Goal: Contribute content: Contribute content

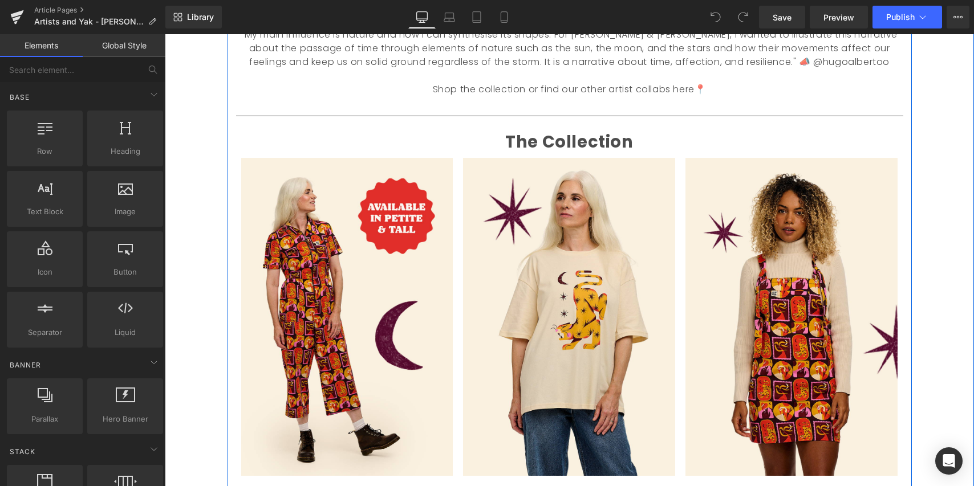
scroll to position [691, 0]
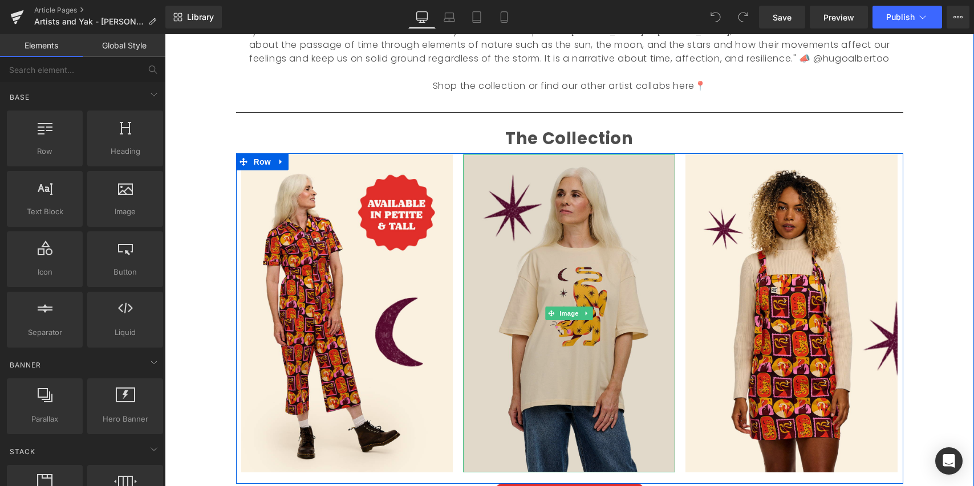
click at [578, 342] on img at bounding box center [569, 313] width 212 height 318
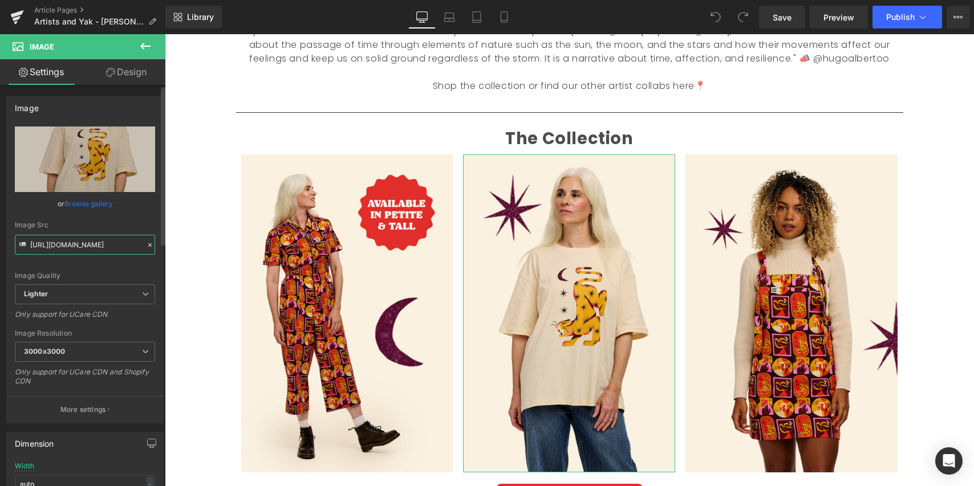
click at [93, 245] on input "[URL][DOMAIN_NAME]" at bounding box center [85, 245] width 140 height 20
click at [81, 244] on input "[URL][DOMAIN_NAME]" at bounding box center [85, 245] width 140 height 20
click at [82, 244] on input "[URL][DOMAIN_NAME]" at bounding box center [85, 245] width 140 height 20
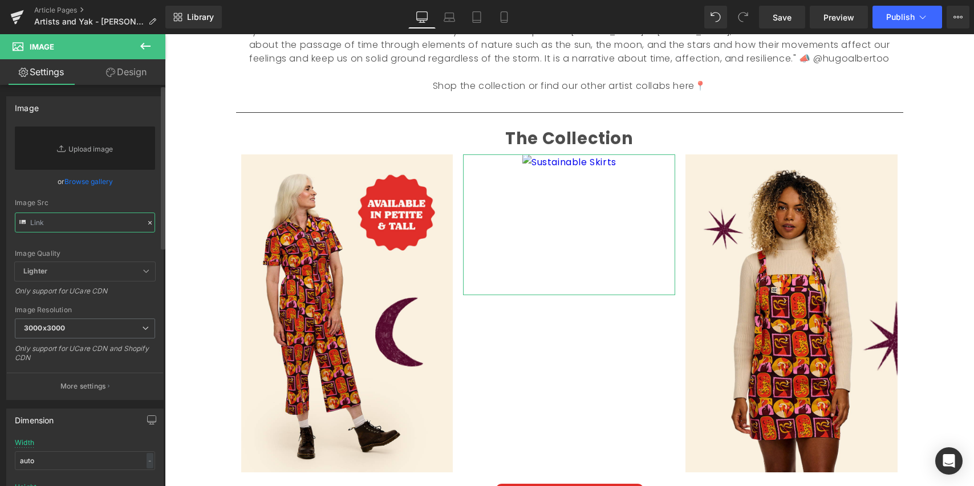
paste input "[URL][DOMAIN_NAME][PERSON_NAME][PERSON_NAME]"
type input "[URL][DOMAIN_NAME][PERSON_NAME][PERSON_NAME]"
type input "[URL][DOMAIN_NAME]"
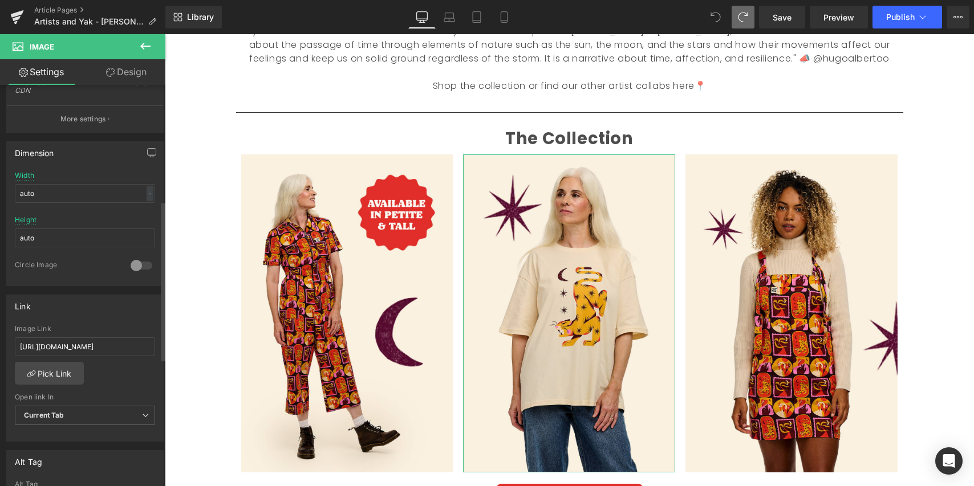
scroll to position [291, 0]
click at [103, 344] on input "[URL][DOMAIN_NAME]" at bounding box center [85, 346] width 140 height 19
drag, startPoint x: 127, startPoint y: 347, endPoint x: -10, endPoint y: 340, distance: 137.0
click at [0, 340] on html "You are previewing how the will restyle your page. You can not edit Elements in…" at bounding box center [487, 243] width 974 height 486
drag, startPoint x: 24, startPoint y: 344, endPoint x: -29, endPoint y: 345, distance: 53.0
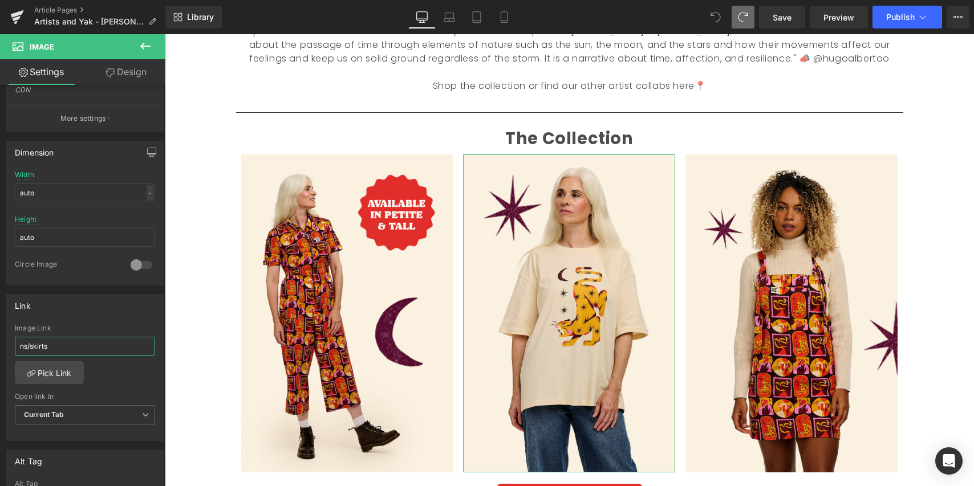
click at [0, 345] on html "You are previewing how the will restyle your page. You can not edit Elements in…" at bounding box center [487, 243] width 974 height 486
paste input "[URL][DOMAIN_NAME][PERSON_NAME][PERSON_NAME]"
type input "[URL][DOMAIN_NAME][PERSON_NAME][PERSON_NAME]"
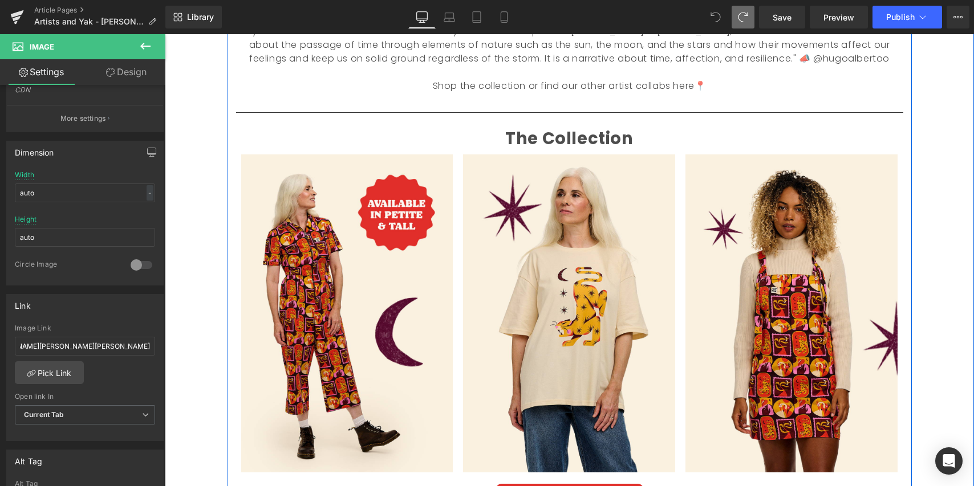
click at [787, 93] on p "To enrich screen reader interactions, please activate Accessibility in Grammarl…" at bounding box center [569, 100] width 667 height 14
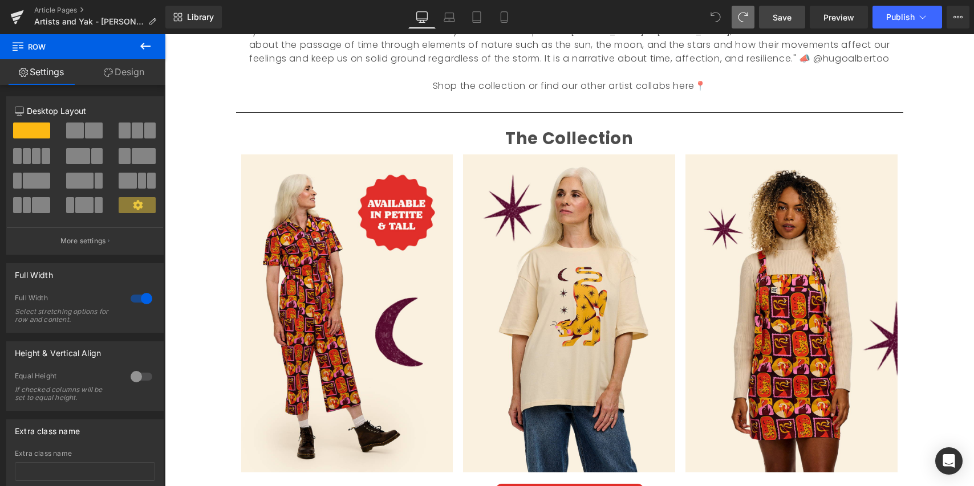
click at [785, 20] on span "Save" at bounding box center [781, 17] width 19 height 12
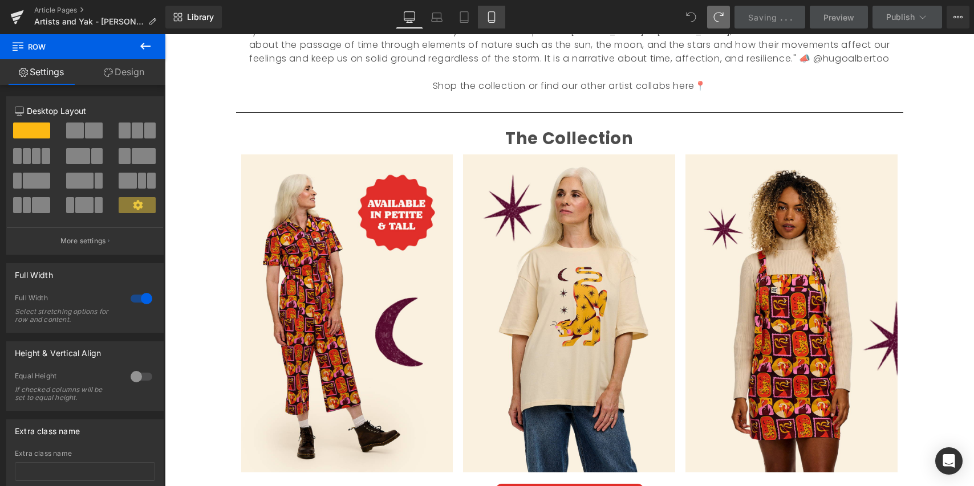
click at [492, 17] on icon at bounding box center [491, 16] width 11 height 11
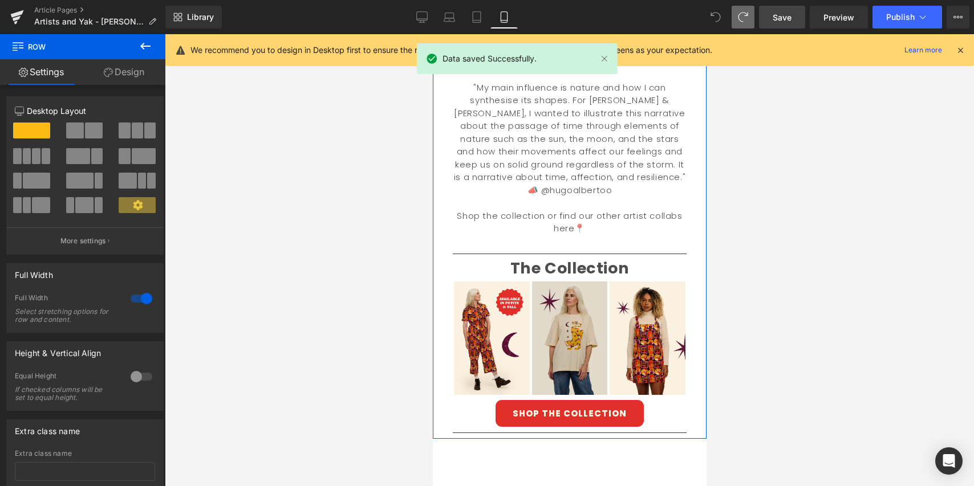
scroll to position [435, 0]
click at [565, 308] on img at bounding box center [569, 337] width 76 height 113
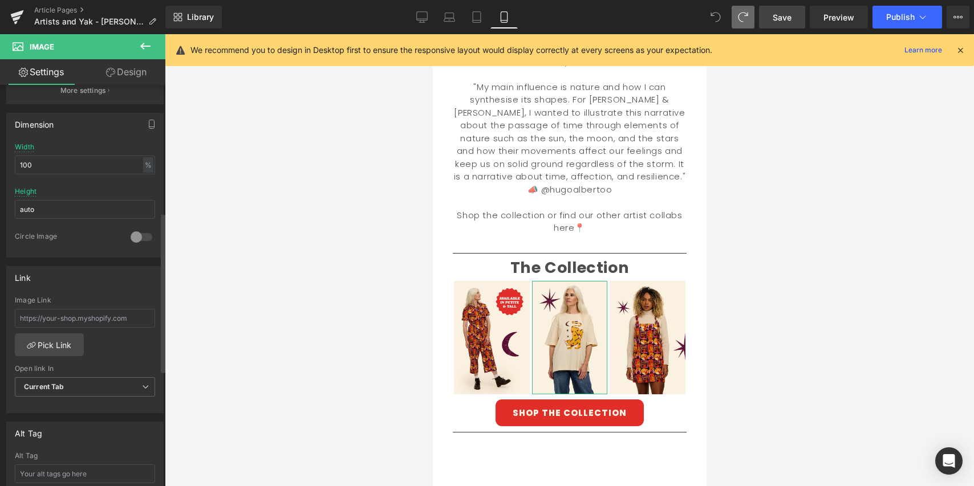
scroll to position [321, 0]
drag, startPoint x: 136, startPoint y: 316, endPoint x: 10, endPoint y: 311, distance: 126.6
click at [0, 312] on html "You are previewing how the will restyle your page. You can not edit Elements in…" at bounding box center [487, 243] width 974 height 486
click at [70, 317] on input "text" at bounding box center [85, 316] width 140 height 19
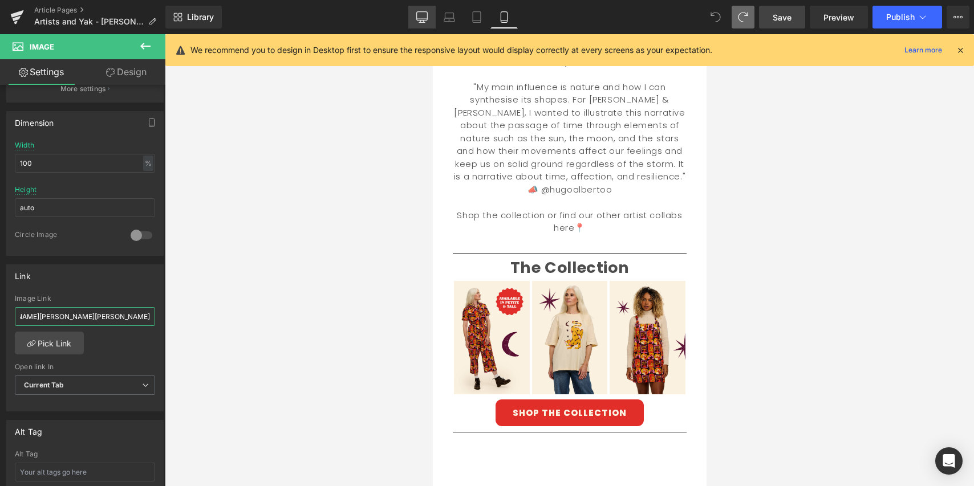
type input "[URL][DOMAIN_NAME][PERSON_NAME][PERSON_NAME]"
click at [425, 19] on icon at bounding box center [421, 16] width 11 height 11
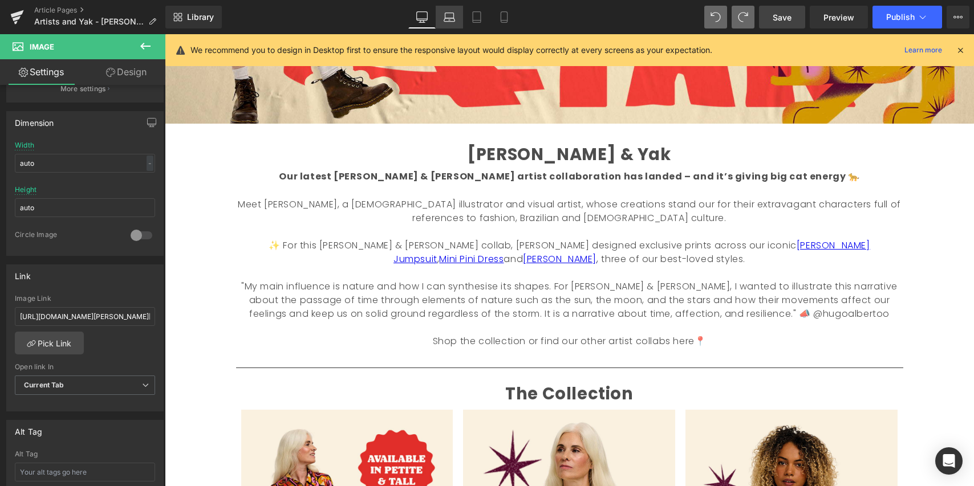
scroll to position [0, 0]
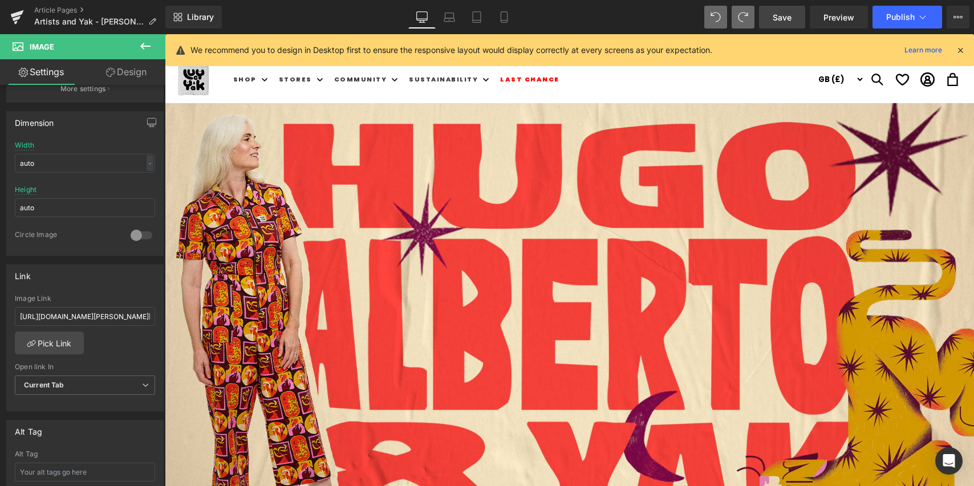
click at [787, 18] on span "Save" at bounding box center [781, 17] width 19 height 12
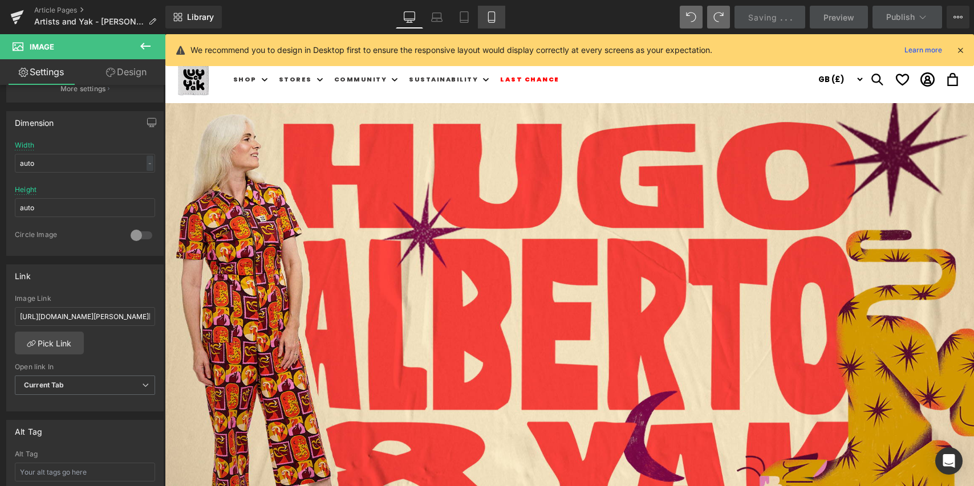
click at [491, 18] on icon at bounding box center [491, 16] width 11 height 11
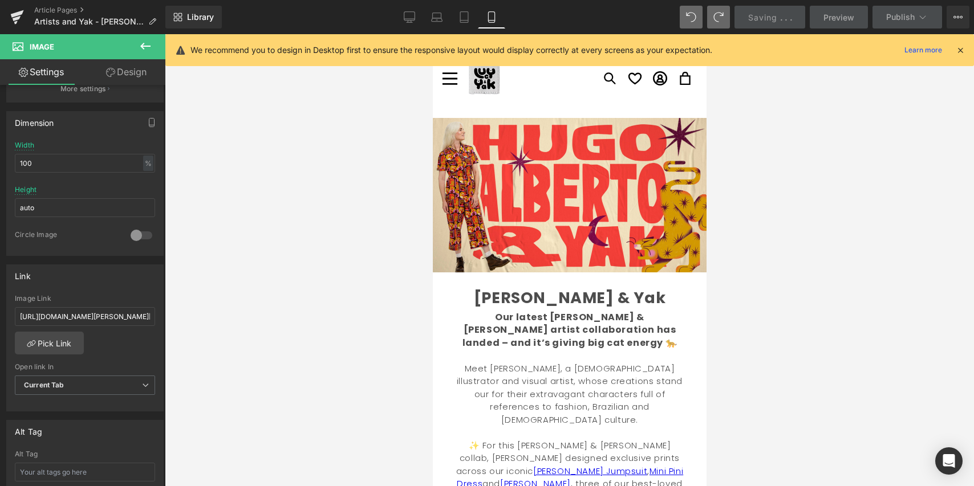
scroll to position [479, 0]
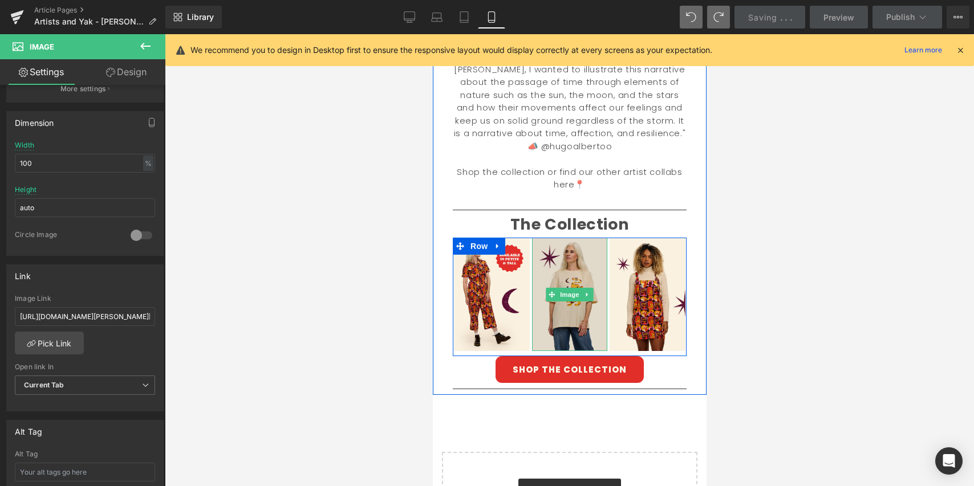
click at [564, 238] on img at bounding box center [569, 294] width 76 height 113
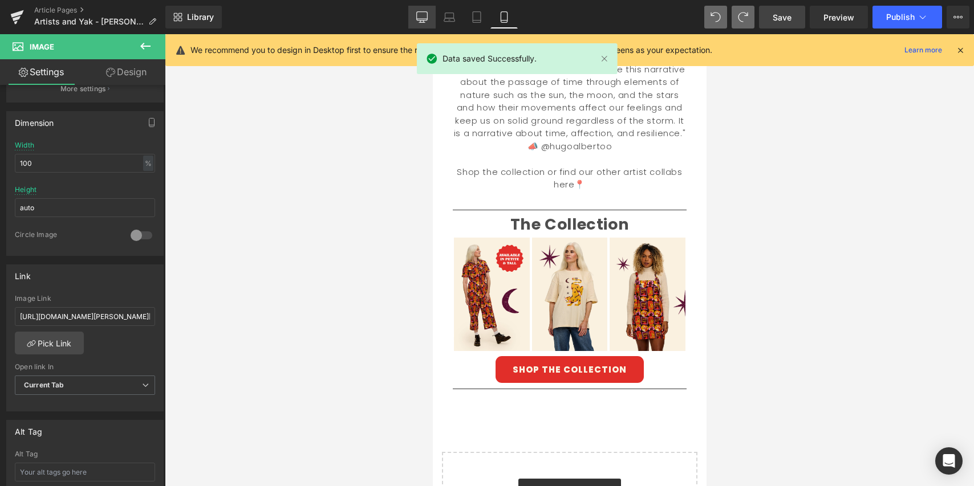
click at [422, 18] on icon at bounding box center [421, 16] width 11 height 11
type input "auto"
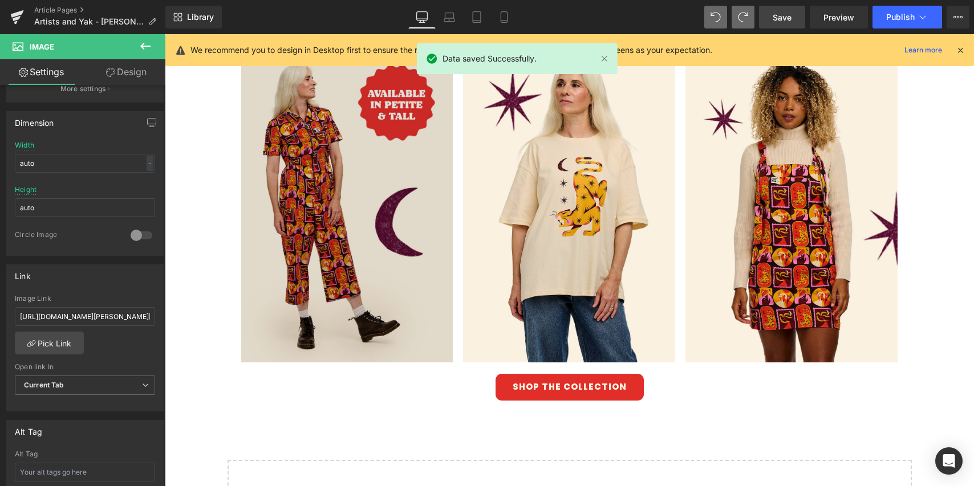
scroll to position [781, 0]
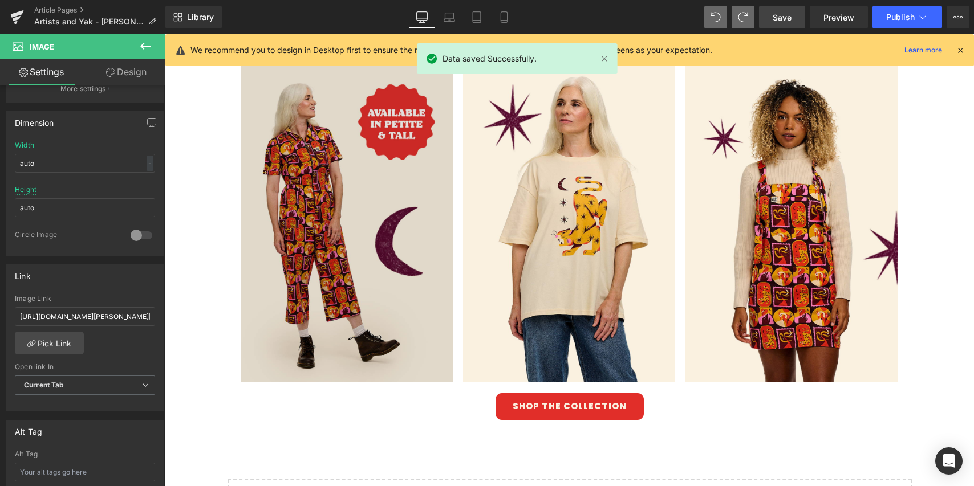
click at [406, 276] on img at bounding box center [347, 223] width 212 height 318
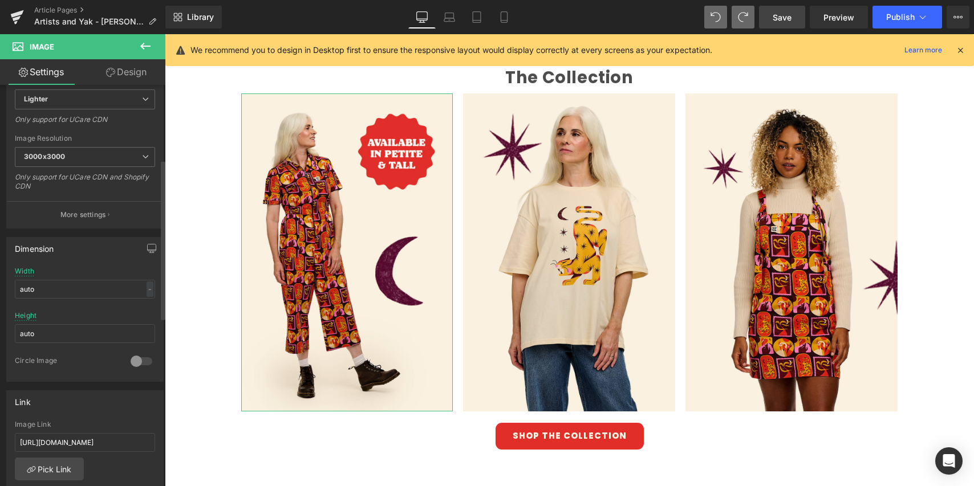
scroll to position [201, 0]
click at [85, 440] on input "[URL][DOMAIN_NAME]" at bounding box center [85, 436] width 140 height 19
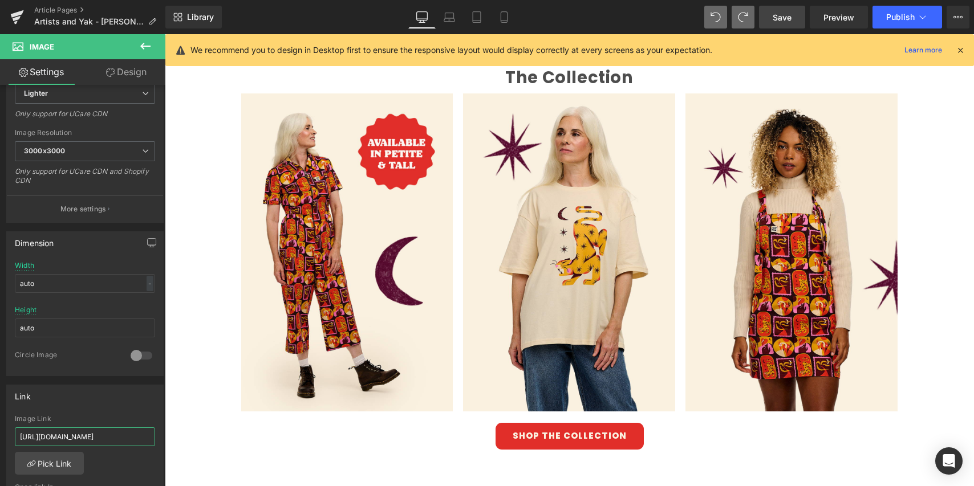
drag, startPoint x: 99, startPoint y: 438, endPoint x: -22, endPoint y: 427, distance: 121.3
click at [0, 427] on html "You are previewing how the will restyle your page. You can not edit Elements in…" at bounding box center [487, 243] width 974 height 486
drag, startPoint x: 110, startPoint y: 438, endPoint x: -62, endPoint y: 432, distance: 172.2
click at [0, 432] on html "You are previewing how the will restyle your page. You can not edit Elements in…" at bounding box center [487, 243] width 974 height 486
type input "[URL][DOMAIN_NAME][PERSON_NAME][PERSON_NAME]"
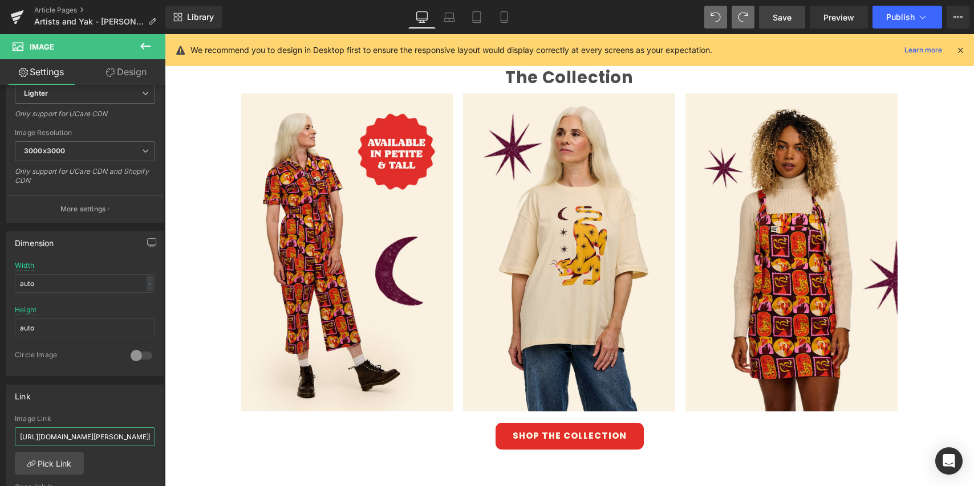
scroll to position [0, 263]
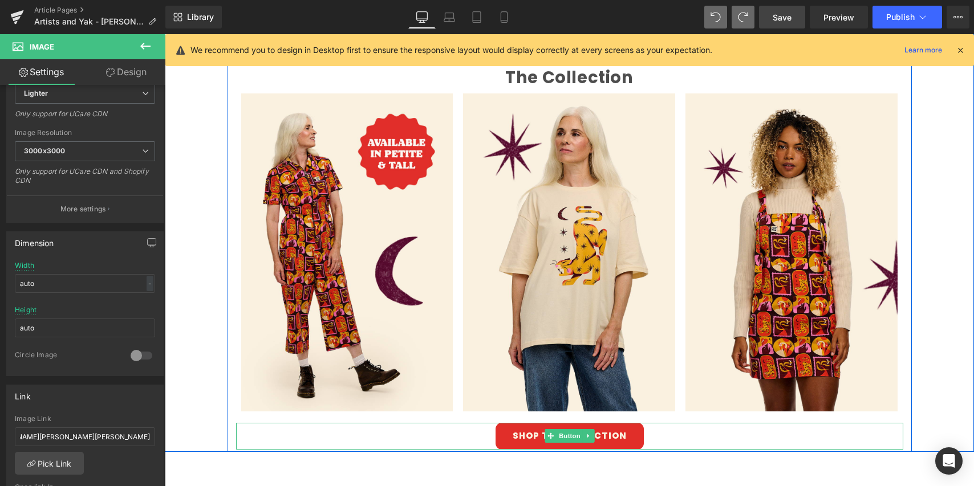
click at [397, 446] on div "SHOP THE COLLECTION" at bounding box center [569, 436] width 667 height 27
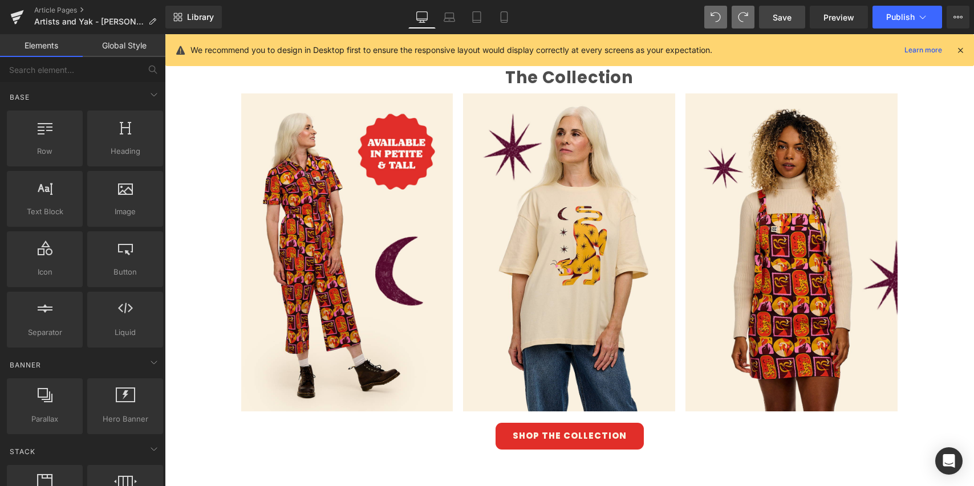
click at [784, 16] on span "Save" at bounding box center [781, 17] width 19 height 12
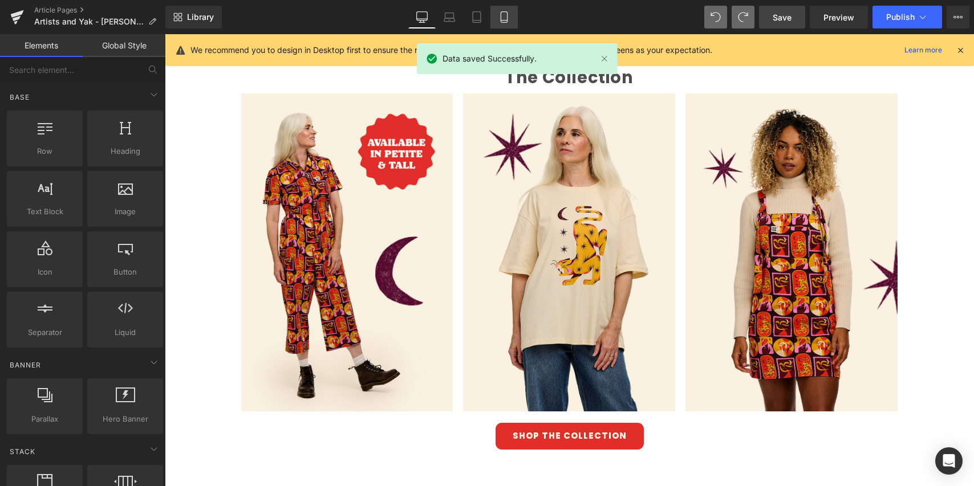
click at [503, 21] on icon at bounding box center [503, 16] width 11 height 11
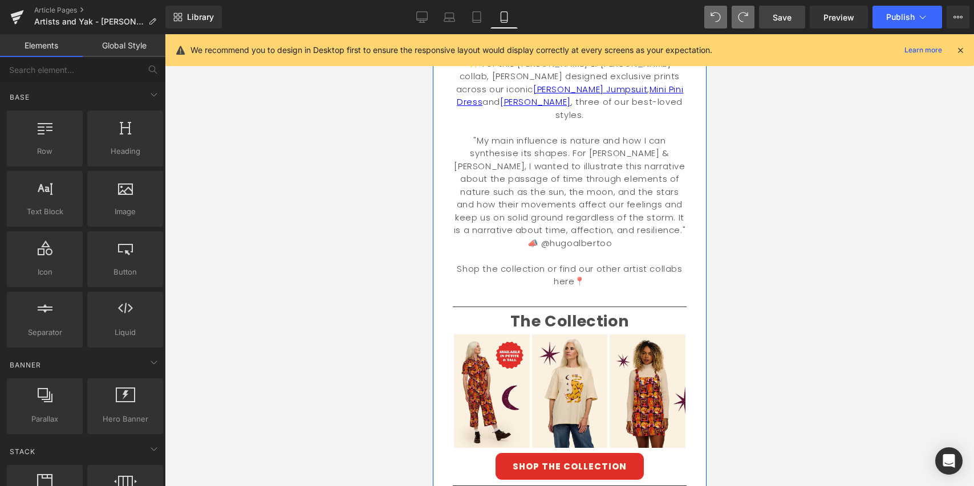
scroll to position [380, 0]
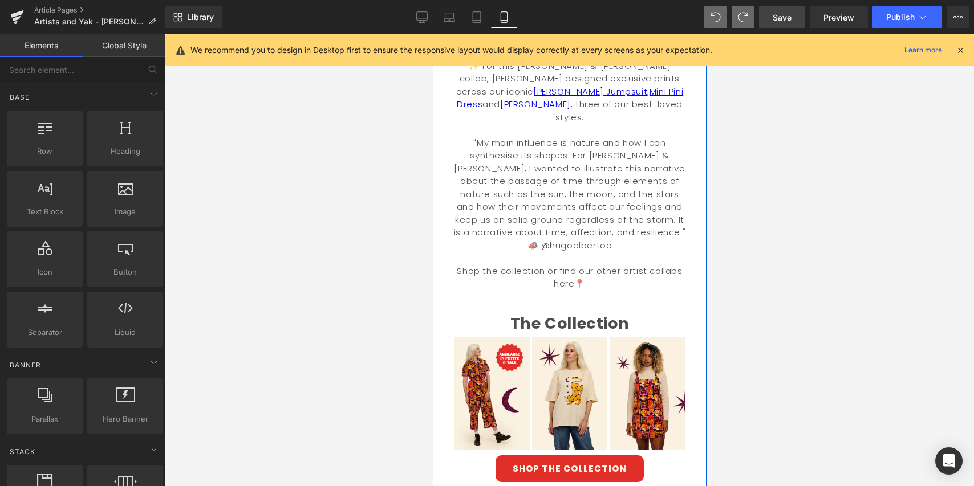
click at [639, 192] on font ""My main influence is nature and how I can synthesise its shapes. For [PERSON_N…" at bounding box center [568, 194] width 231 height 115
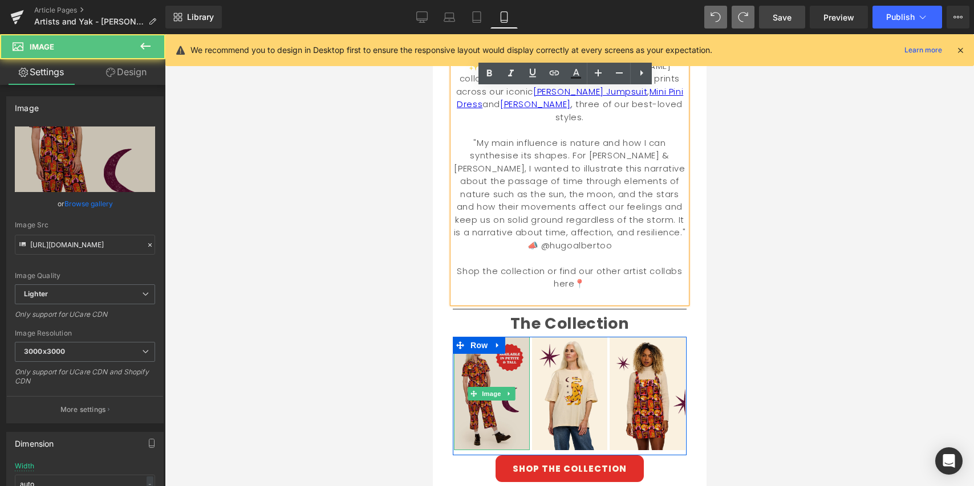
click at [499, 372] on img at bounding box center [491, 393] width 76 height 113
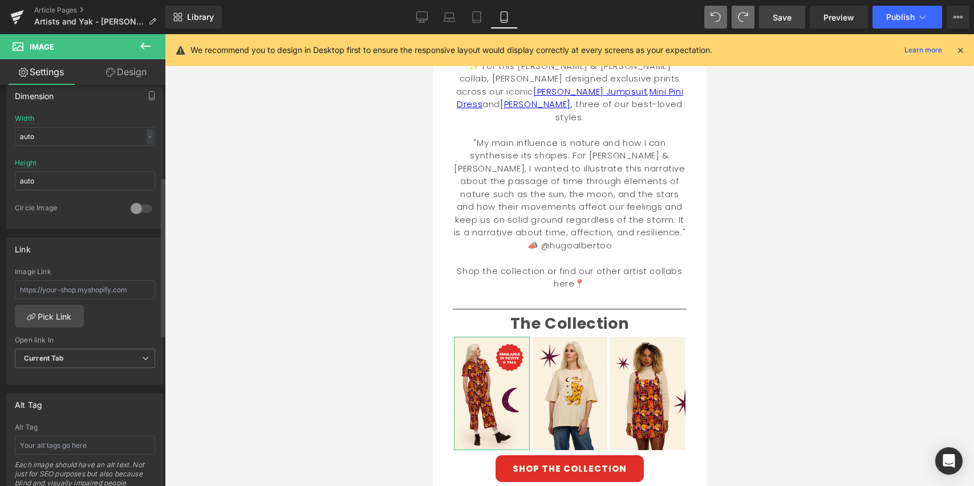
scroll to position [352, 0]
click at [131, 285] on input "text" at bounding box center [85, 285] width 140 height 19
click at [131, 287] on input "text" at bounding box center [85, 285] width 140 height 19
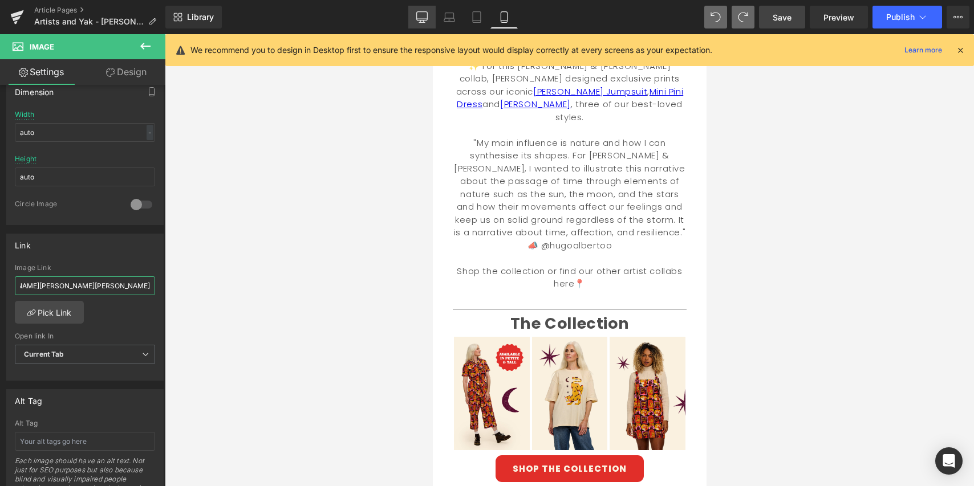
type input "[URL][DOMAIN_NAME][PERSON_NAME][PERSON_NAME]"
drag, startPoint x: 423, startPoint y: 18, endPoint x: 466, endPoint y: 9, distance: 44.4
click at [423, 18] on icon at bounding box center [421, 16] width 11 height 11
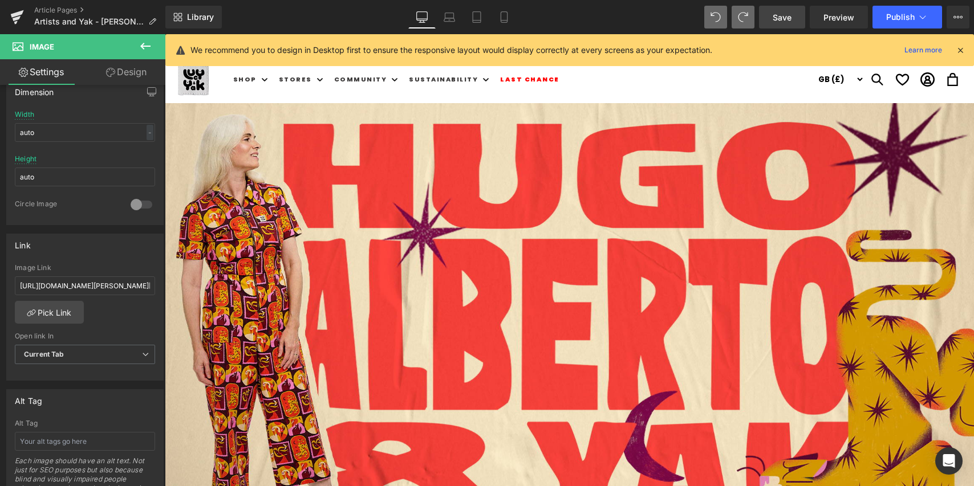
click at [787, 17] on span "Save" at bounding box center [781, 17] width 19 height 12
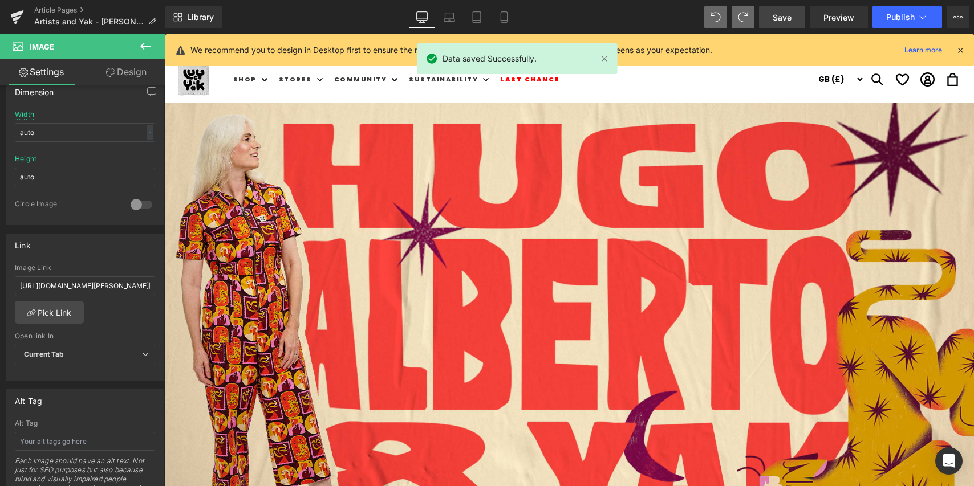
click at [426, 14] on icon at bounding box center [421, 16] width 11 height 11
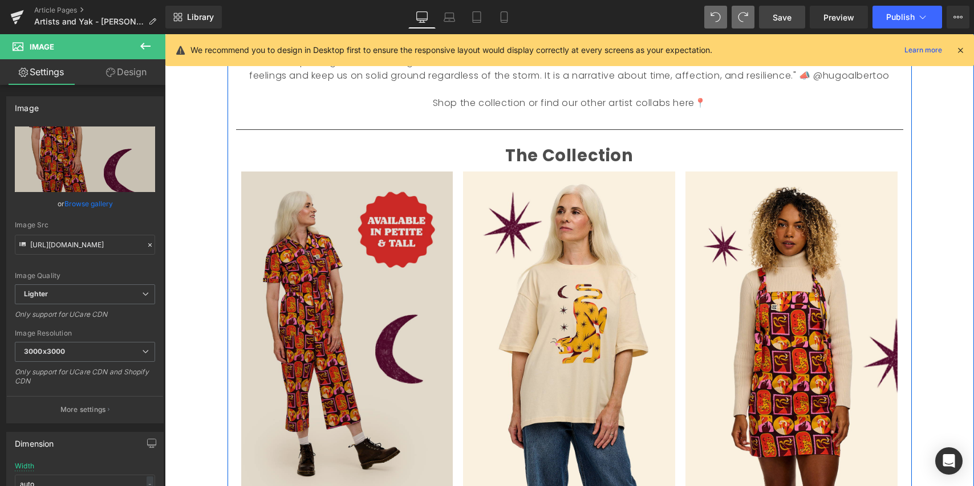
scroll to position [673, 0]
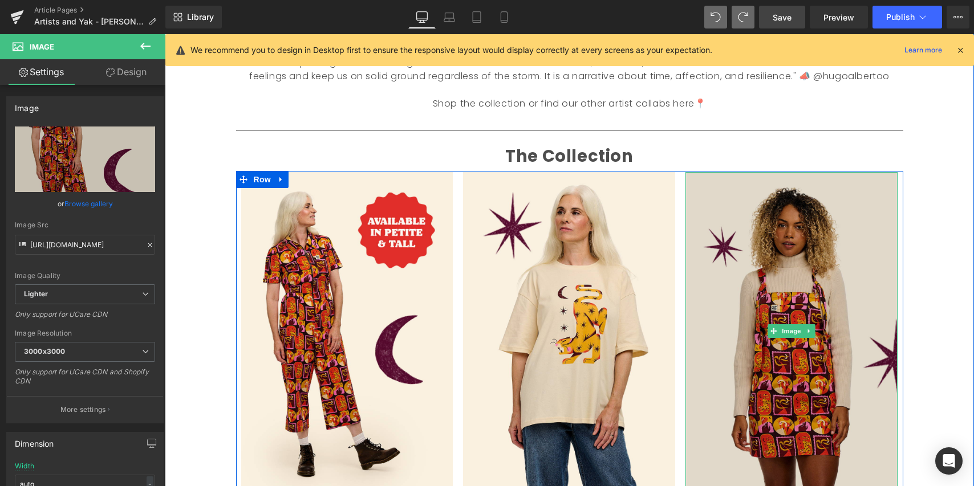
click at [758, 276] on img at bounding box center [791, 331] width 212 height 318
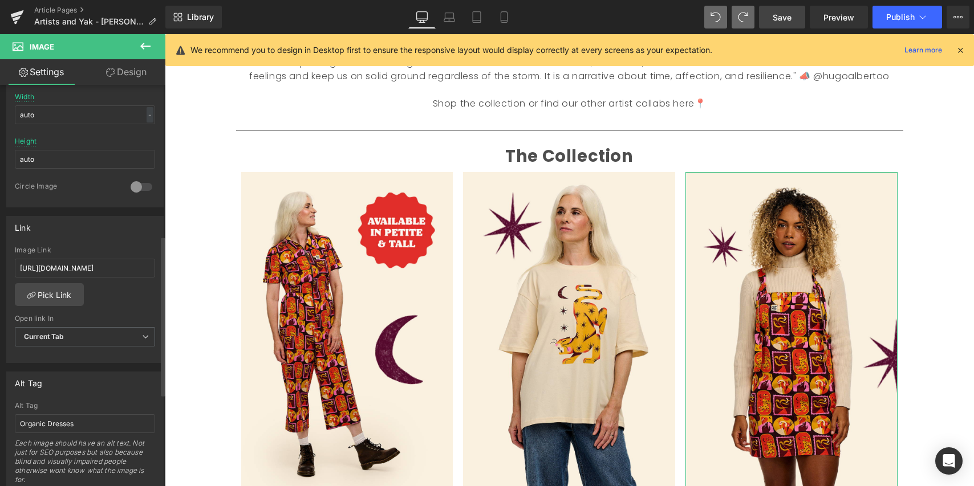
scroll to position [331, 0]
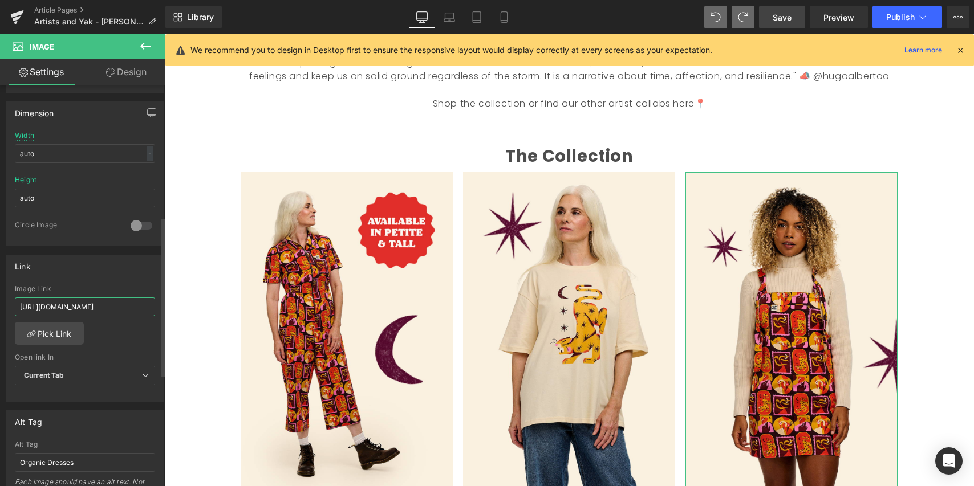
click at [100, 311] on input "[URL][DOMAIN_NAME]" at bounding box center [85, 307] width 140 height 19
drag, startPoint x: 108, startPoint y: 306, endPoint x: -21, endPoint y: 305, distance: 128.2
click at [0, 305] on html "You are previewing how the will restyle your page. You can not edit Elements in…" at bounding box center [487, 243] width 974 height 486
drag, startPoint x: 76, startPoint y: 303, endPoint x: -23, endPoint y: 297, distance: 99.9
click at [0, 297] on html "You are previewing how the will restyle your page. You can not edit Elements in…" at bounding box center [487, 243] width 974 height 486
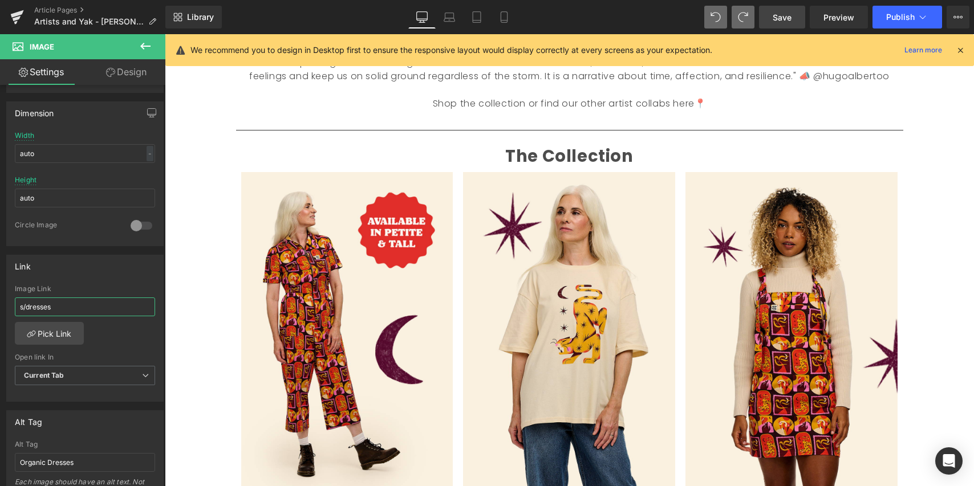
paste input "[URL][DOMAIN_NAME][PERSON_NAME]"
type input "[URL][DOMAIN_NAME][PERSON_NAME]"
click at [773, 17] on span "Save" at bounding box center [781, 17] width 19 height 12
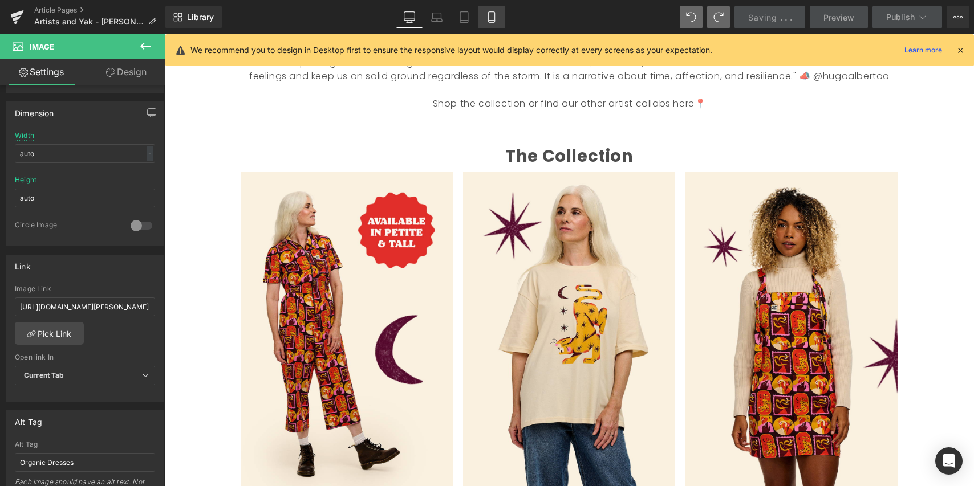
drag, startPoint x: 491, startPoint y: 21, endPoint x: 496, endPoint y: 26, distance: 7.3
click at [491, 21] on icon at bounding box center [491, 16] width 11 height 11
type input "100"
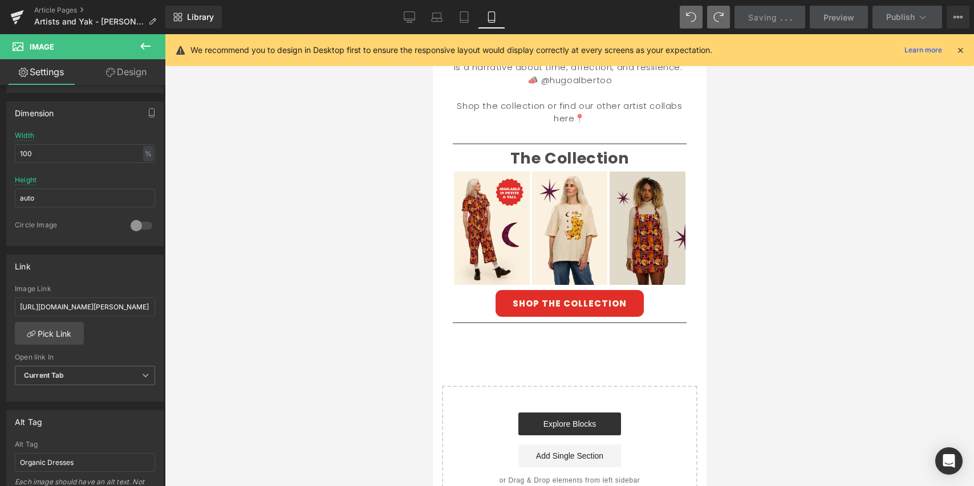
scroll to position [544, 0]
click at [652, 202] on img at bounding box center [647, 228] width 76 height 113
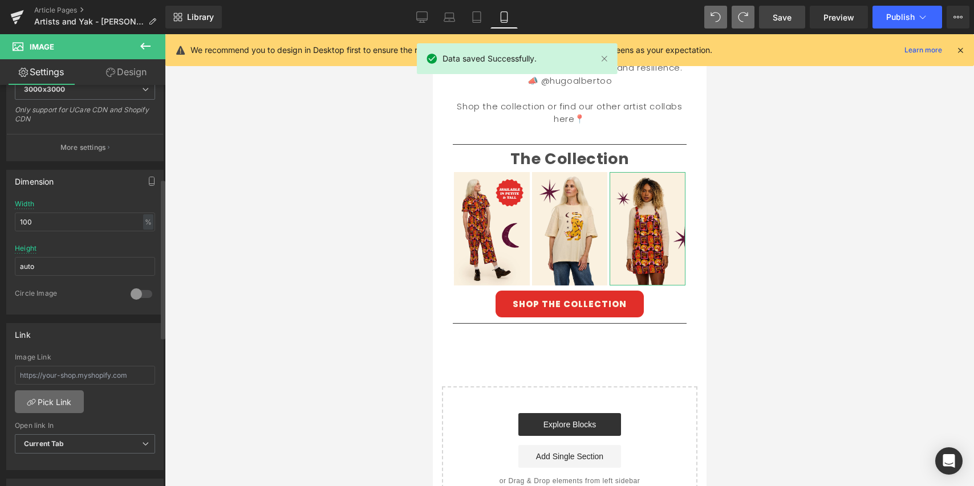
scroll to position [264, 0]
drag, startPoint x: 119, startPoint y: 370, endPoint x: 16, endPoint y: 364, distance: 102.8
click at [19, 365] on input "text" at bounding box center [85, 373] width 140 height 19
paste input "[URL][DOMAIN_NAME][PERSON_NAME]"
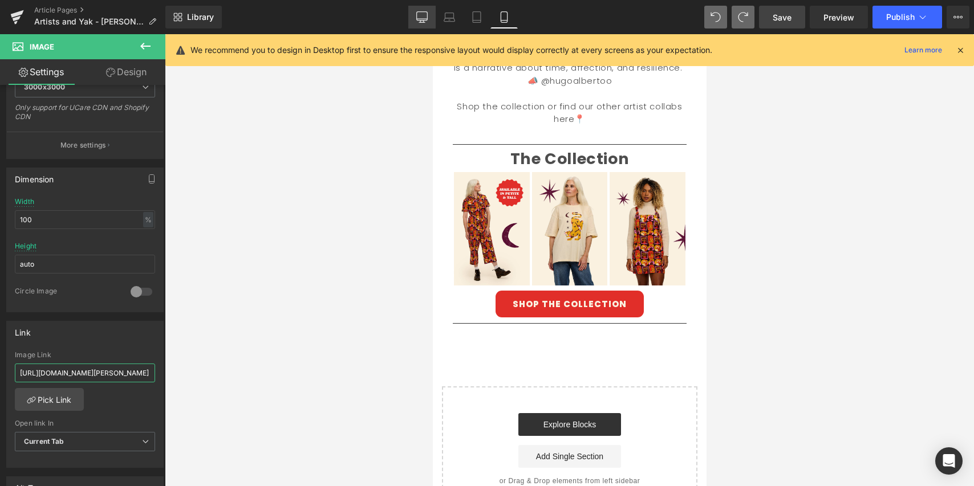
type input "[URL][DOMAIN_NAME][PERSON_NAME]"
click at [435, 20] on div "Desktop Laptop Tablet Mobile" at bounding box center [462, 17] width 109 height 23
drag, startPoint x: 424, startPoint y: 21, endPoint x: 442, endPoint y: 15, distance: 18.6
click at [424, 21] on icon at bounding box center [421, 16] width 11 height 11
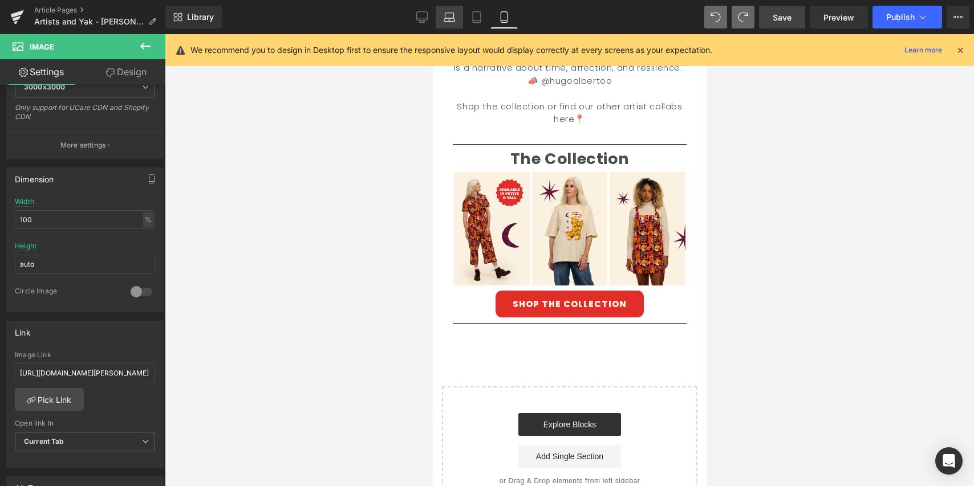
type input "auto"
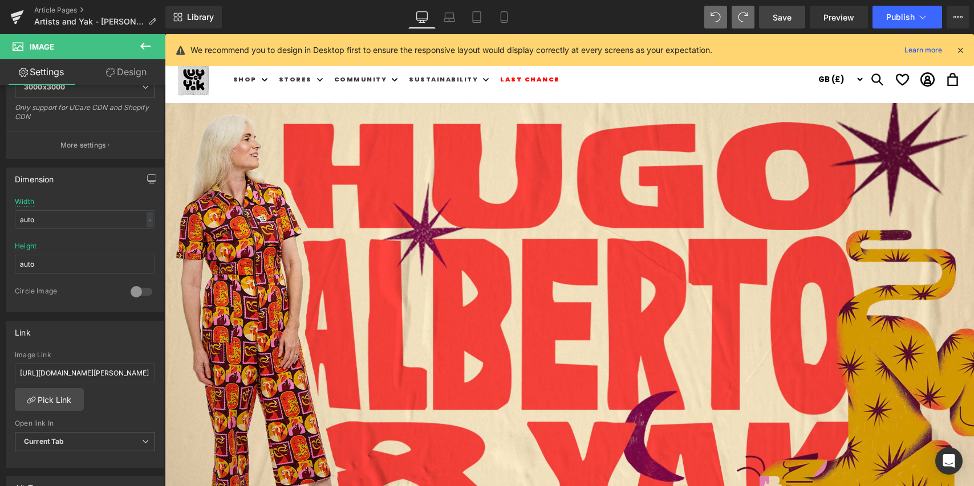
click at [777, 17] on span "Save" at bounding box center [781, 17] width 19 height 12
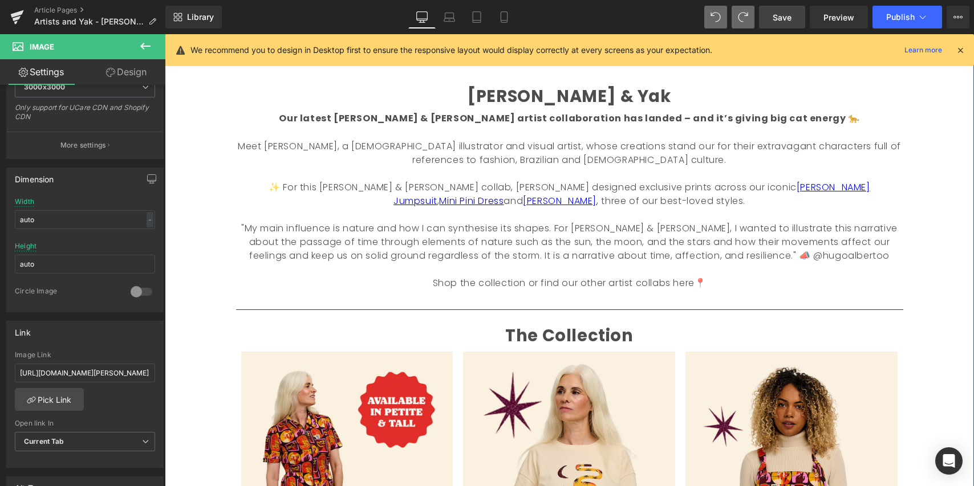
scroll to position [451, 0]
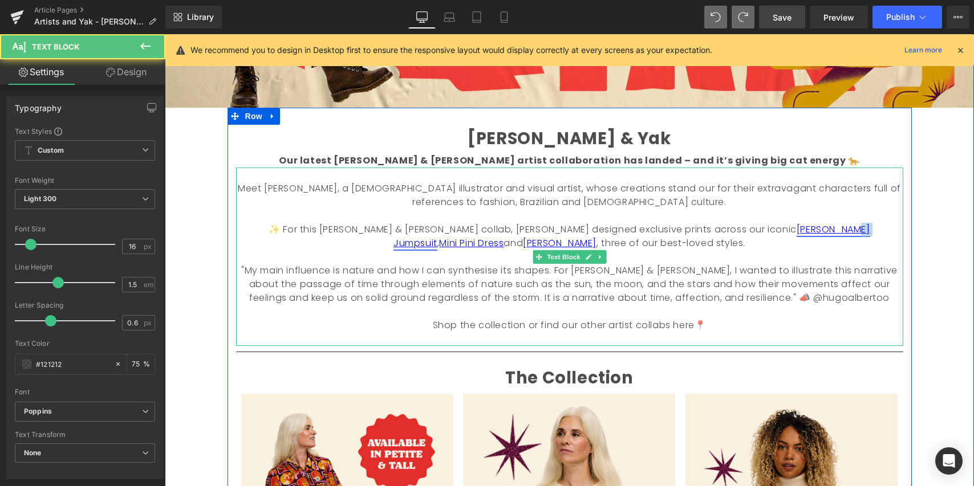
drag, startPoint x: 690, startPoint y: 230, endPoint x: 678, endPoint y: 231, distance: 11.5
click at [676, 230] on font "✨ For this [PERSON_NAME] & [PERSON_NAME] collab, [PERSON_NAME] designed exclusi…" at bounding box center [568, 236] width 601 height 27
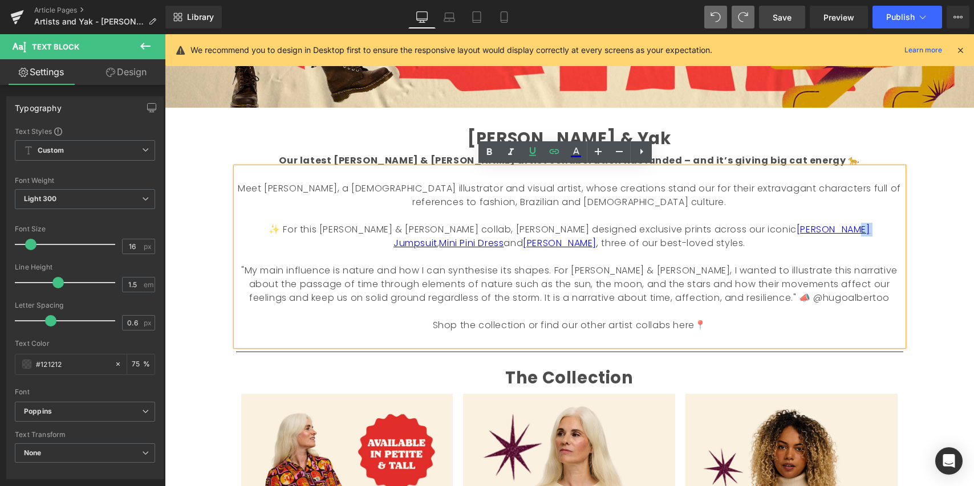
click at [745, 254] on p "To enrich screen reader interactions, please activate Accessibility in Grammarl…" at bounding box center [569, 257] width 667 height 14
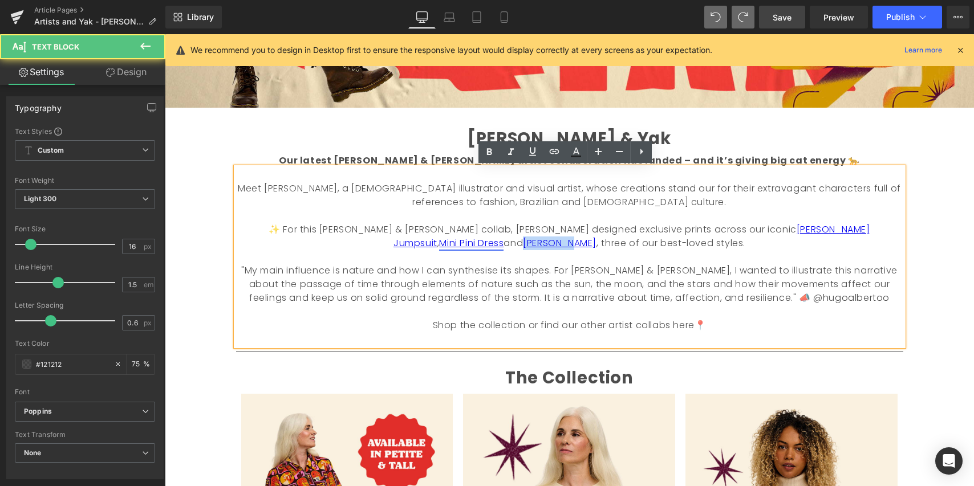
drag, startPoint x: 835, startPoint y: 230, endPoint x: 747, endPoint y: 223, distance: 88.0
click at [596, 237] on link "[PERSON_NAME]" at bounding box center [560, 243] width 74 height 13
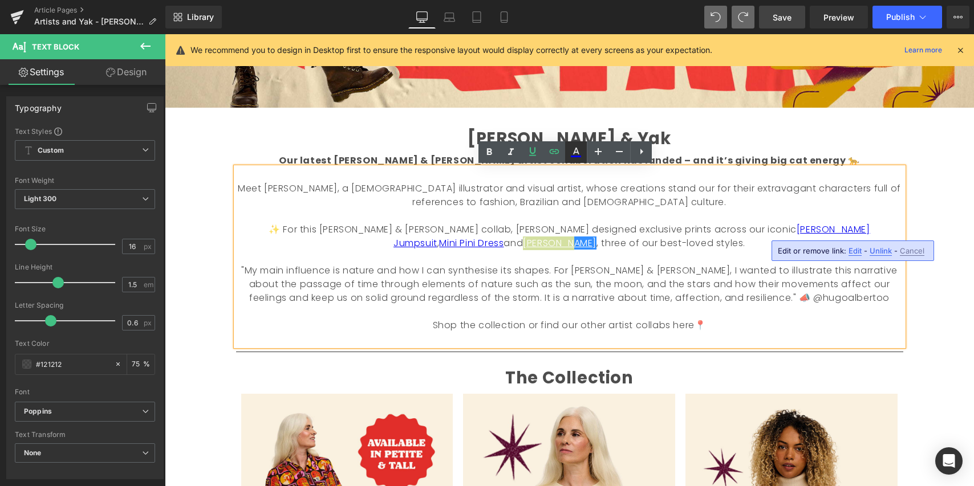
click at [104, 159] on icon at bounding box center [104, 211] width 0 height 105
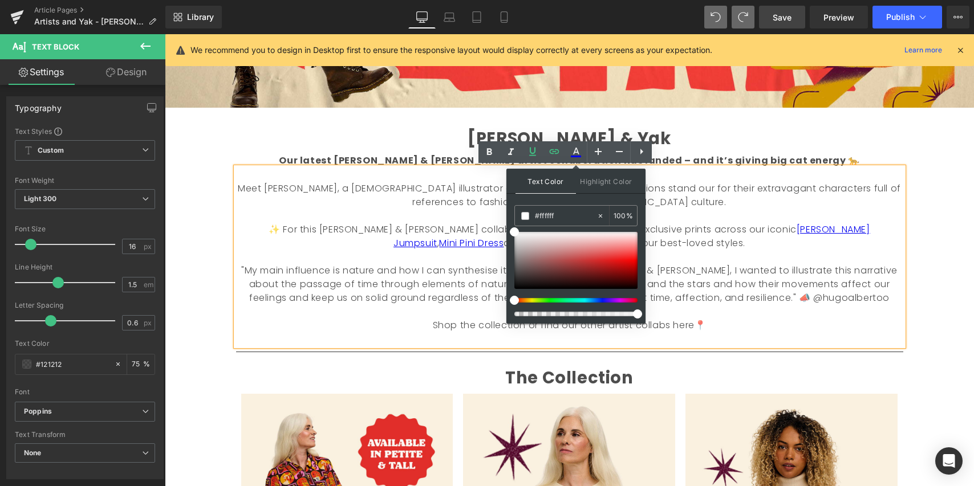
click at [690, 271] on font ""My main influence is nature and how I can synthesise its shapes. For [PERSON_N…" at bounding box center [569, 284] width 656 height 40
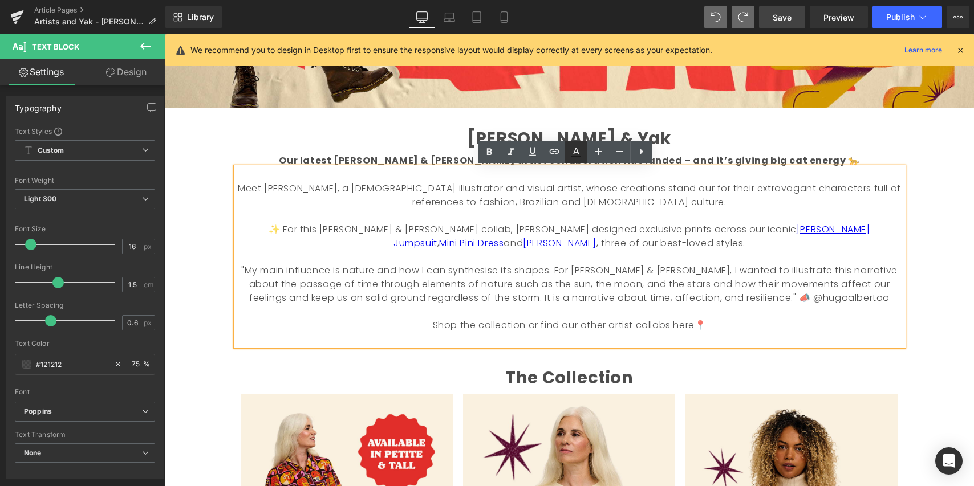
click at [104, 159] on icon at bounding box center [104, 211] width 0 height 105
type input "#121212"
type input "75"
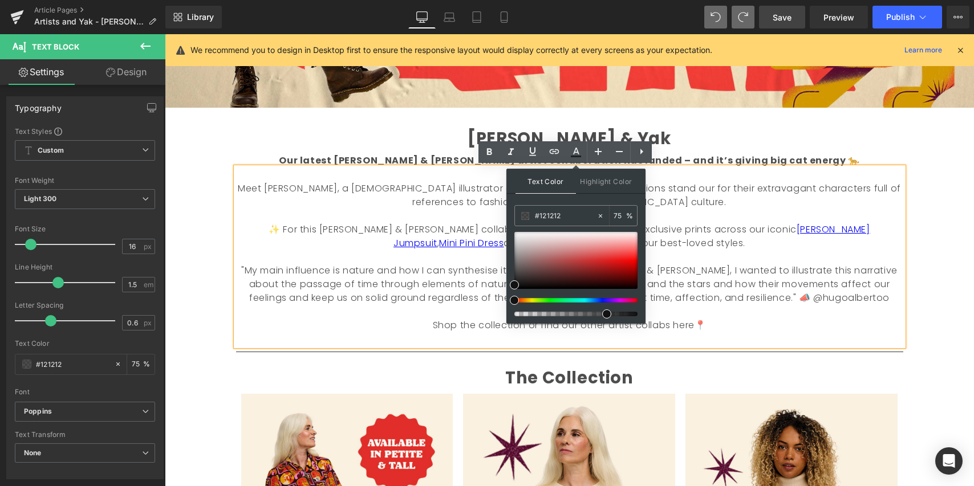
click at [805, 256] on p "To enrich screen reader interactions, please activate Accessibility in Grammarl…" at bounding box center [569, 257] width 667 height 14
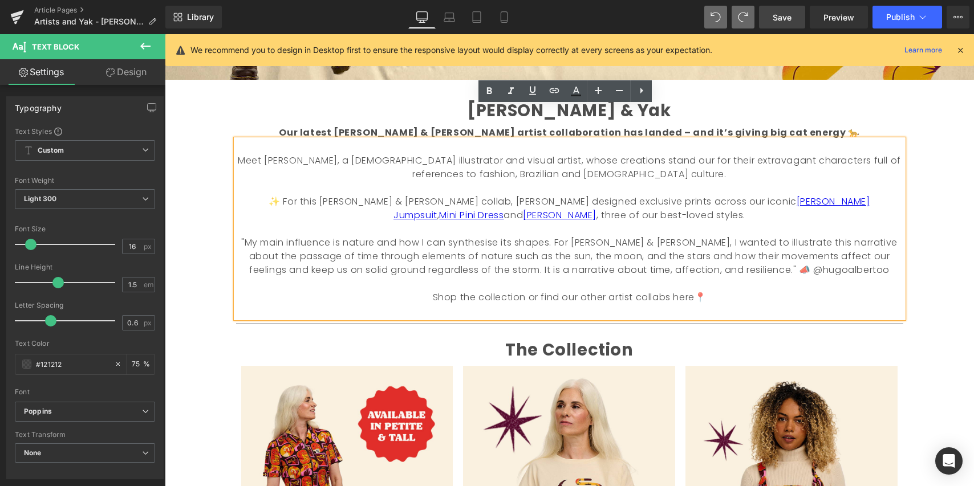
scroll to position [368, 0]
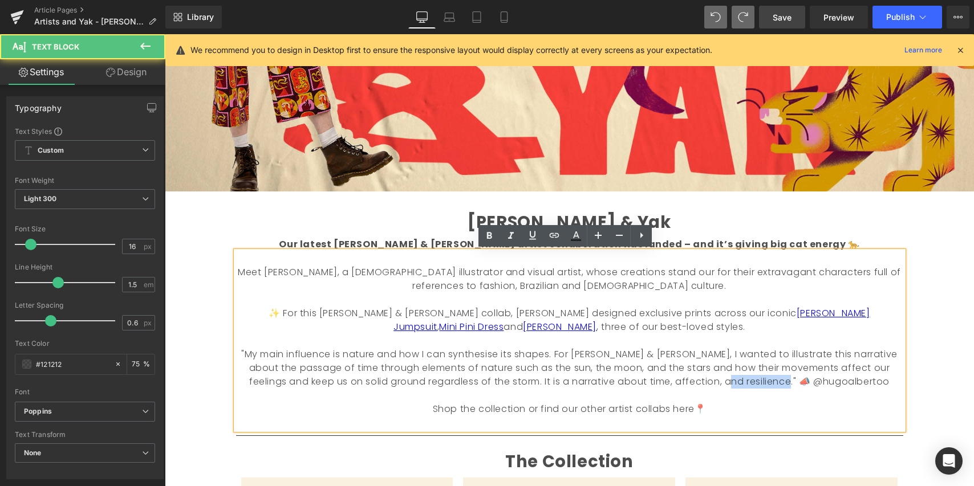
drag, startPoint x: 813, startPoint y: 382, endPoint x: 758, endPoint y: 382, distance: 55.3
click at [758, 382] on p ""My main influence is nature and how I can synthesise its shapes. For [PERSON_N…" at bounding box center [569, 368] width 667 height 41
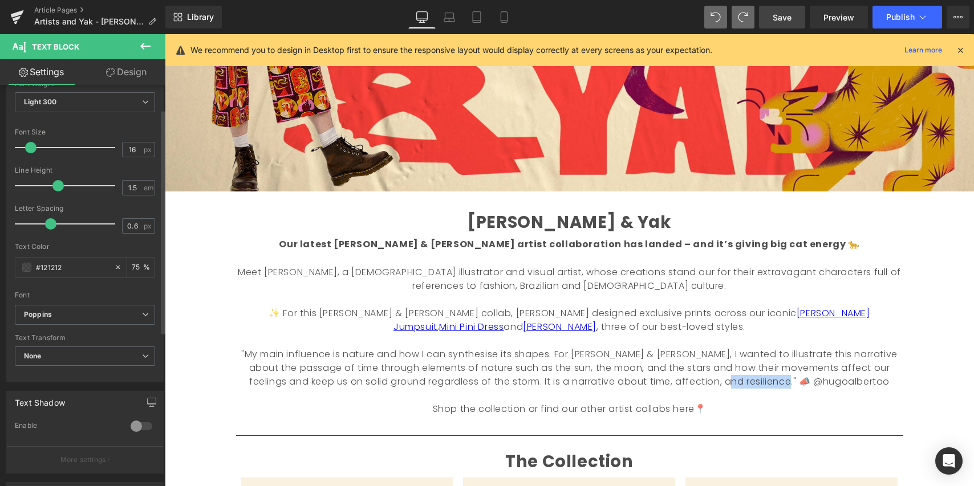
scroll to position [0, 0]
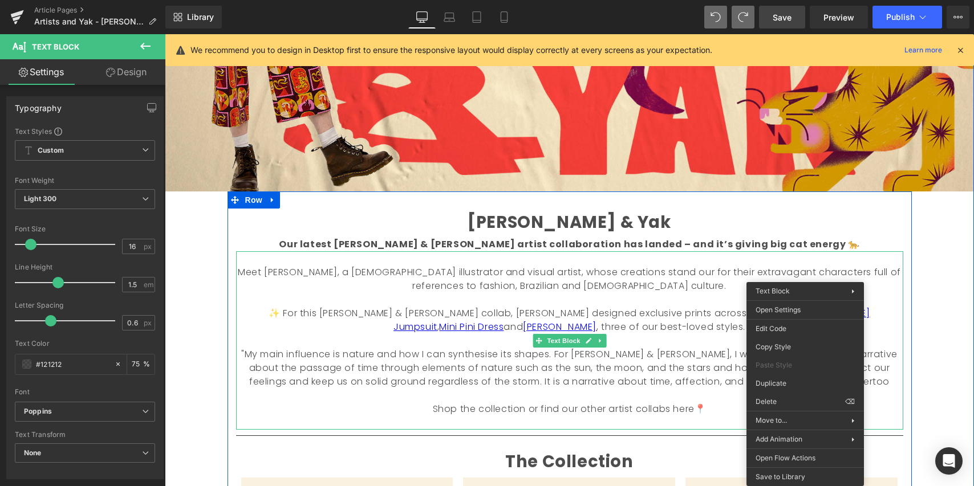
click at [882, 420] on p "To enrich screen reader interactions, please activate Accessibility in Grammarl…" at bounding box center [569, 423] width 667 height 14
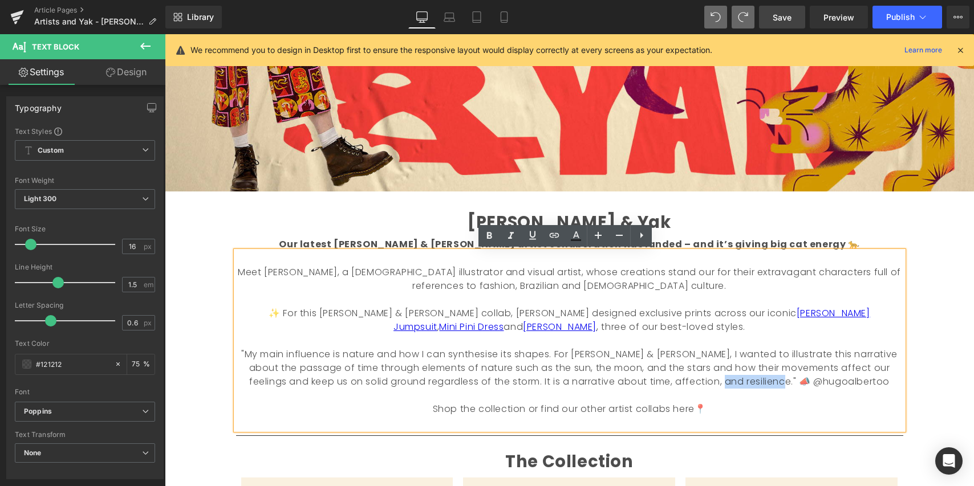
drag, startPoint x: 813, startPoint y: 378, endPoint x: 753, endPoint y: 386, distance: 61.0
click at [752, 383] on font ""My main influence is nature and how I can synthesise its shapes. For [PERSON_N…" at bounding box center [569, 368] width 656 height 40
click at [642, 237] on icon at bounding box center [641, 236] width 14 height 14
click at [534, 236] on icon at bounding box center [533, 236] width 14 height 14
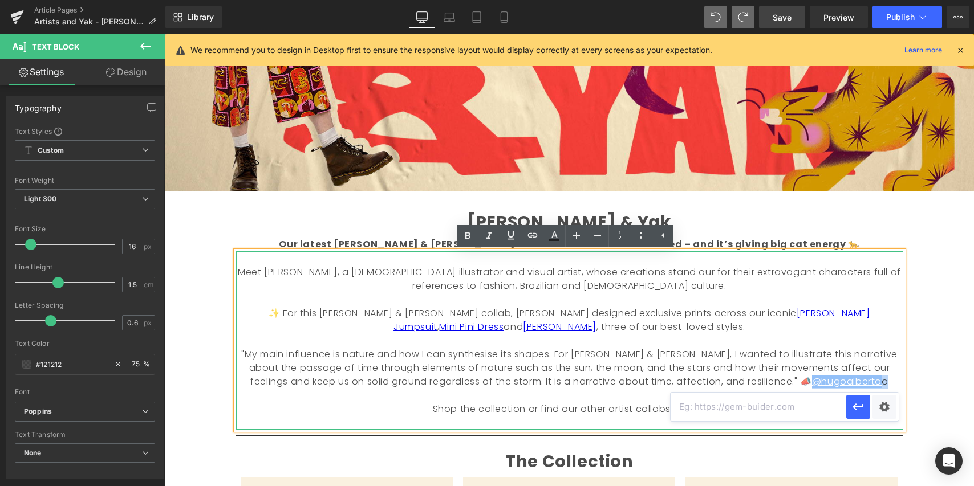
drag, startPoint x: 833, startPoint y: 382, endPoint x: 752, endPoint y: 378, distance: 81.6
click at [751, 378] on p ""My main influence is nature and how I can synthesise its shapes. For [PERSON_N…" at bounding box center [569, 368] width 667 height 41
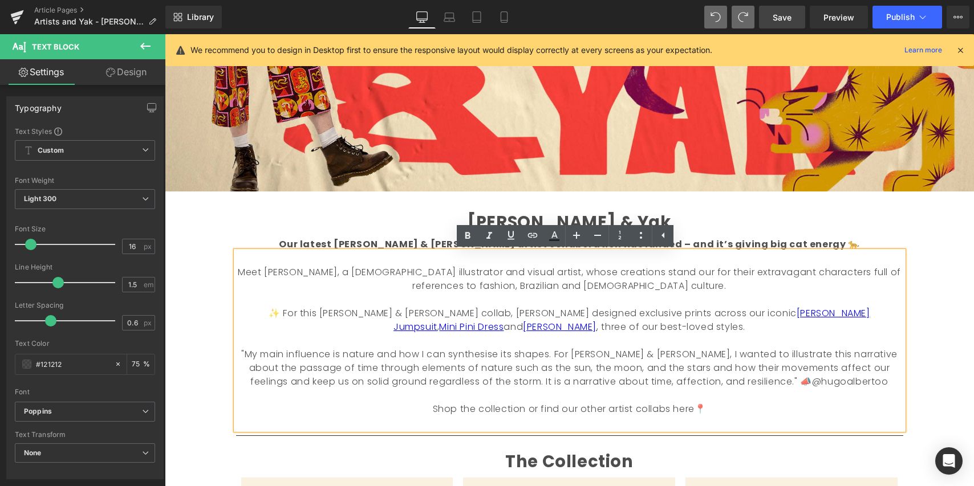
click at [863, 385] on p ""My main influence is nature and how I can synthesise its shapes. For [PERSON_N…" at bounding box center [569, 368] width 667 height 41
drag, startPoint x: 853, startPoint y: 384, endPoint x: 753, endPoint y: 377, distance: 100.5
click at [754, 377] on p ""My main influence is nature and how I can synthesise its shapes. For [PERSON_N…" at bounding box center [569, 368] width 667 height 41
click at [535, 236] on icon at bounding box center [533, 236] width 14 height 14
click at [771, 410] on input "text" at bounding box center [758, 407] width 176 height 28
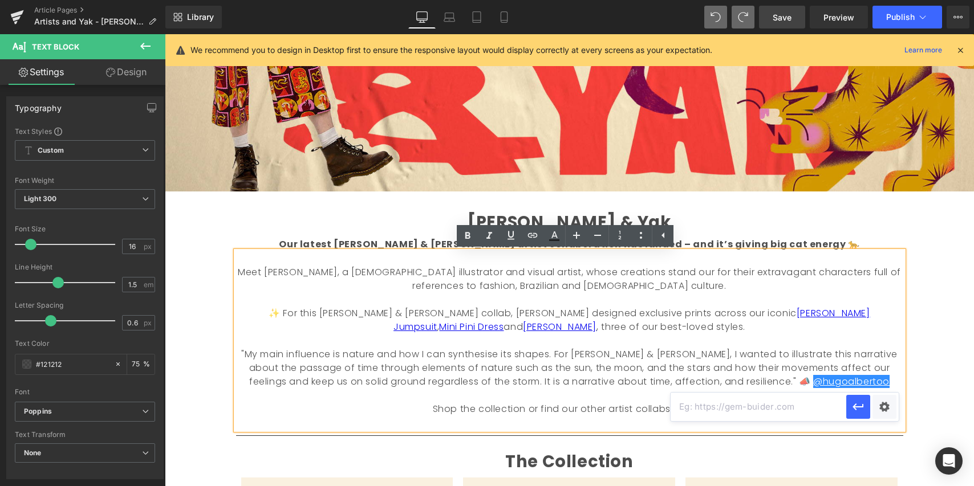
paste input "[URL][DOMAIN_NAME]"
type input "[URL][DOMAIN_NAME]"
click at [860, 410] on icon "button" at bounding box center [858, 407] width 14 height 14
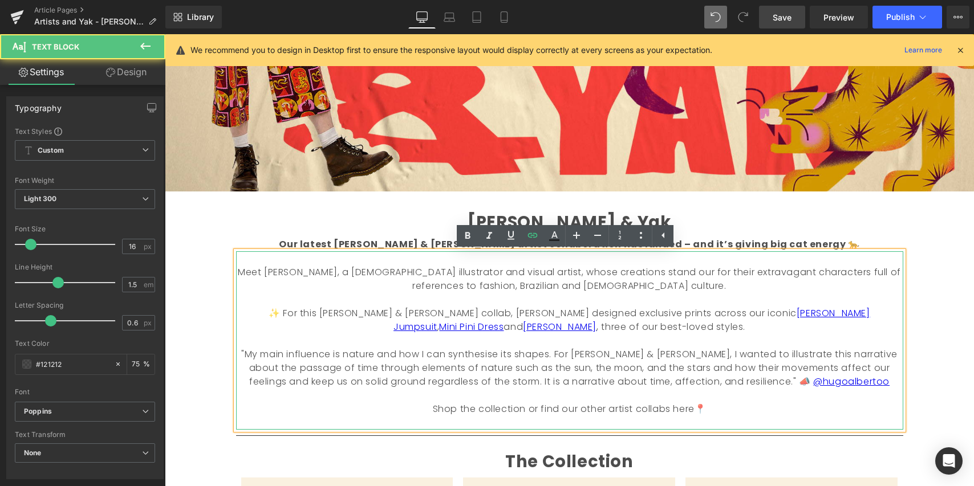
click at [858, 413] on p "Shop the collection or find our other artist collabs here📍" at bounding box center [569, 409] width 667 height 14
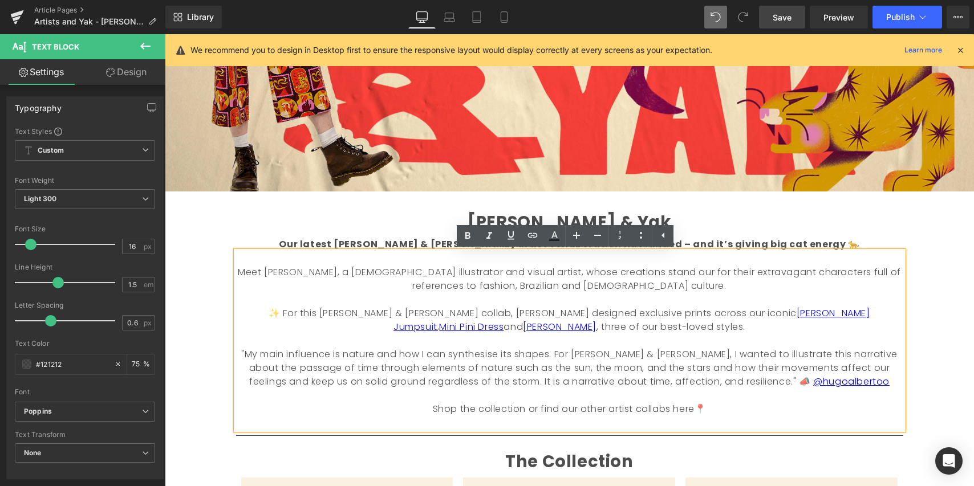
click at [783, 16] on span "Save" at bounding box center [781, 17] width 19 height 12
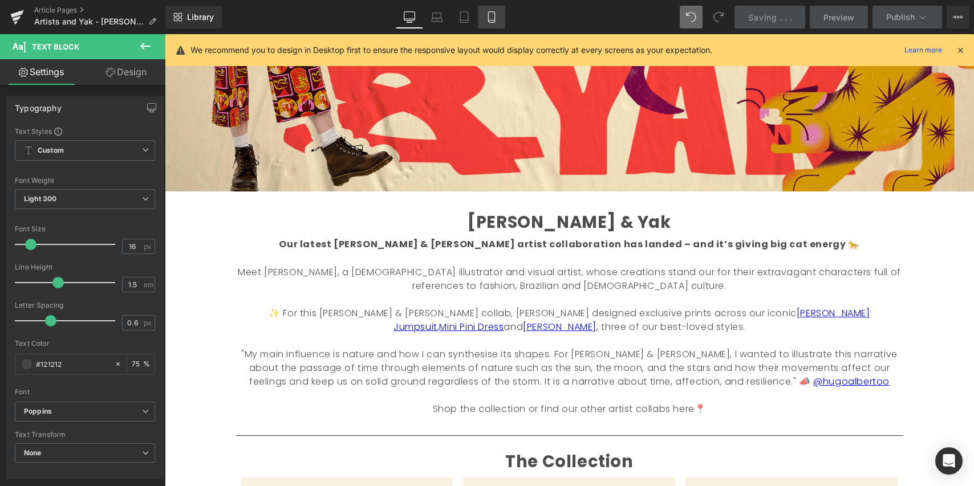
click at [494, 18] on icon at bounding box center [491, 16] width 11 height 11
type input "75"
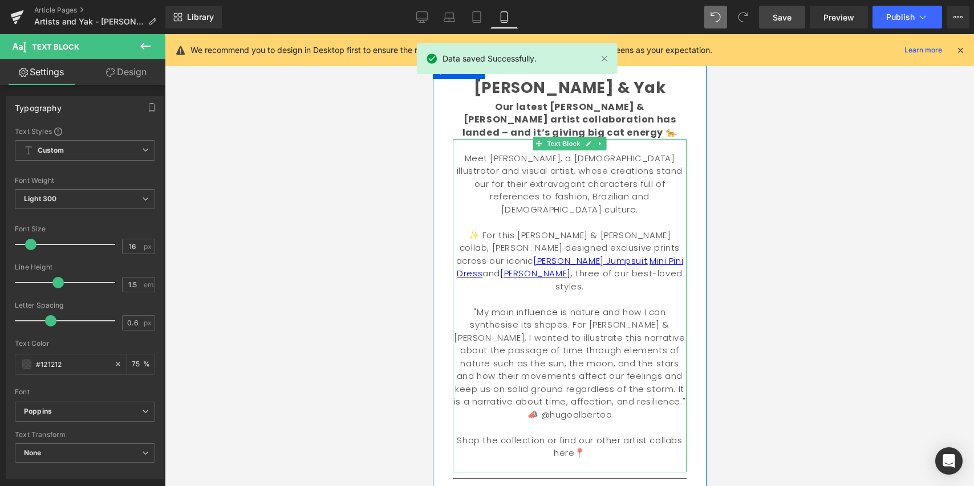
scroll to position [215, 0]
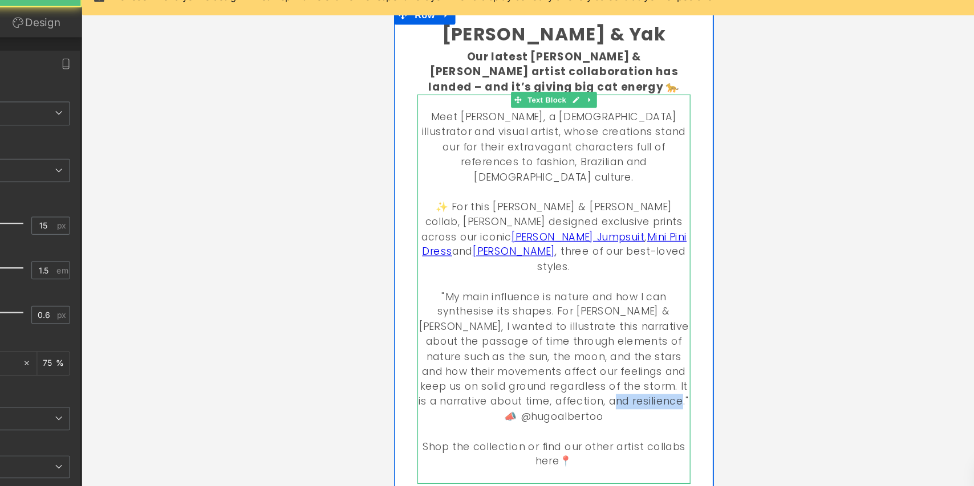
drag, startPoint x: 579, startPoint y: 303, endPoint x: 634, endPoint y: 298, distance: 55.5
click at [637, 299] on font ""My main influence is nature and how I can synthesise its shapes. For [PERSON_N…" at bounding box center [529, 302] width 231 height 115
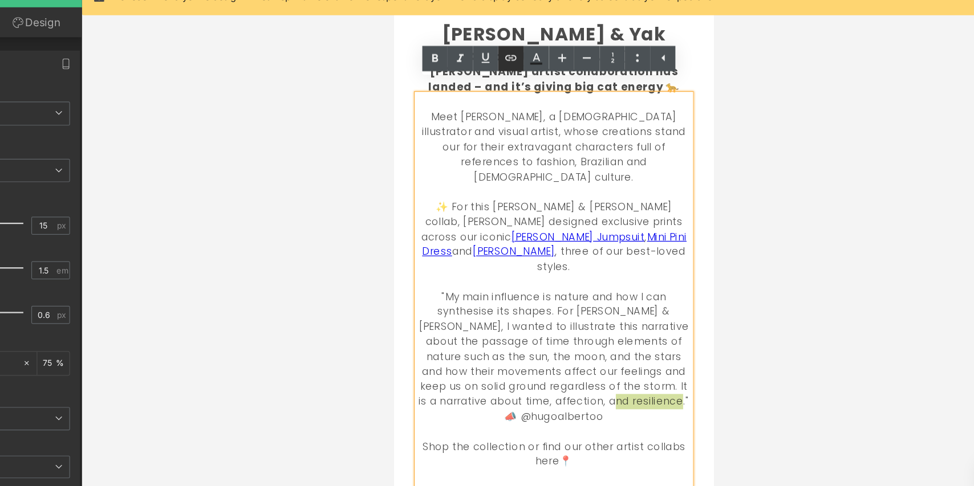
click at [535, 101] on icon at bounding box center [533, 103] width 14 height 14
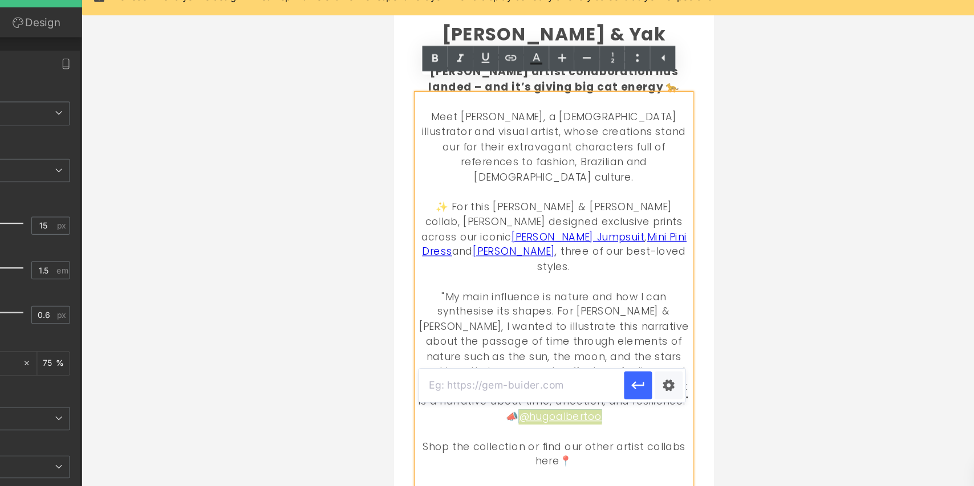
click at [580, 385] on input "text" at bounding box center [542, 383] width 176 height 28
paste input "[URL][DOMAIN_NAME]"
type input "[URL][DOMAIN_NAME]"
click at [640, 388] on icon "button" at bounding box center [641, 383] width 14 height 14
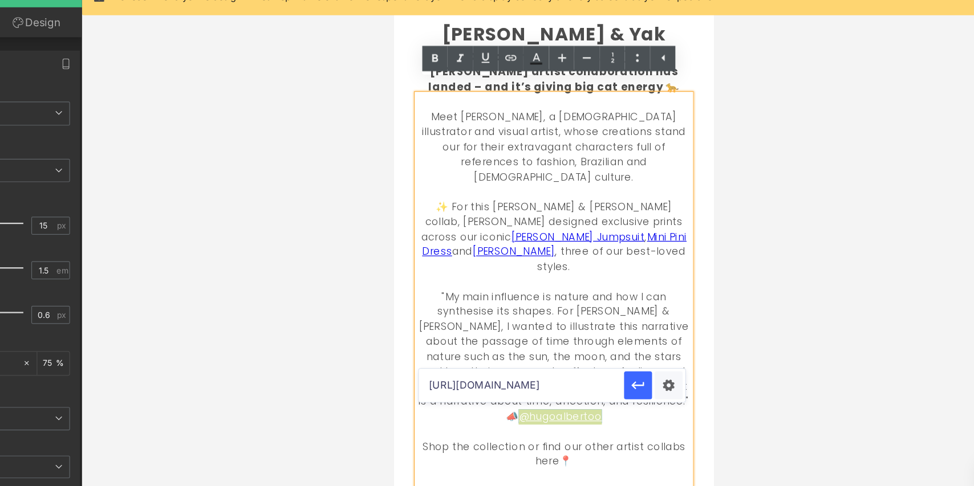
scroll to position [0, 0]
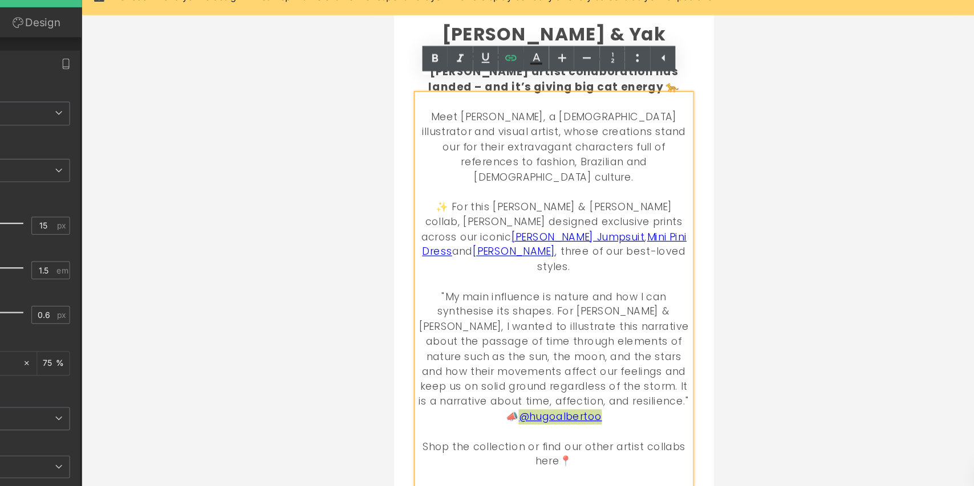
click at [753, 375] on div at bounding box center [569, 260] width 809 height 452
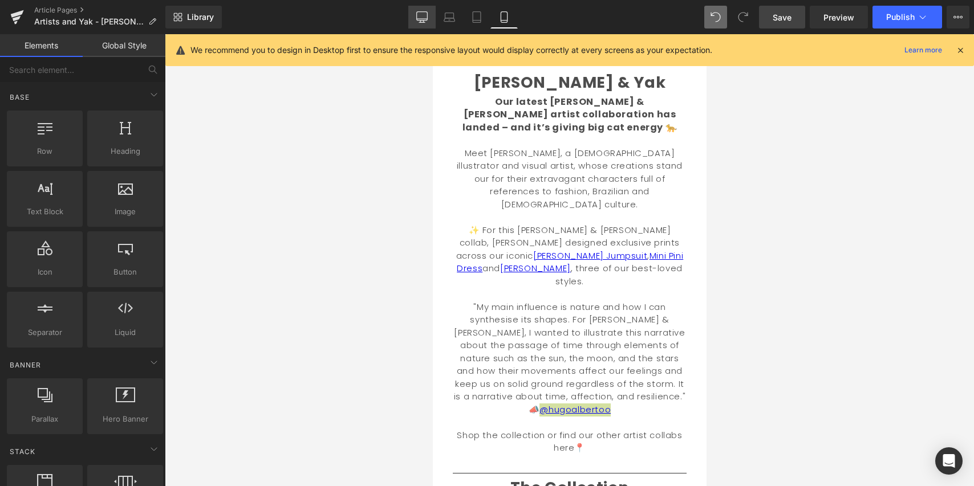
click at [420, 17] on icon at bounding box center [421, 16] width 11 height 11
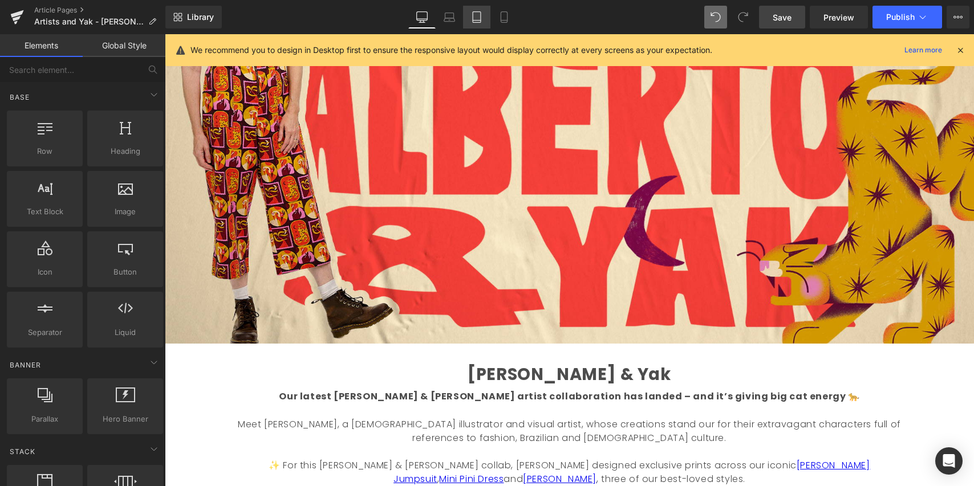
scroll to position [1170, 0]
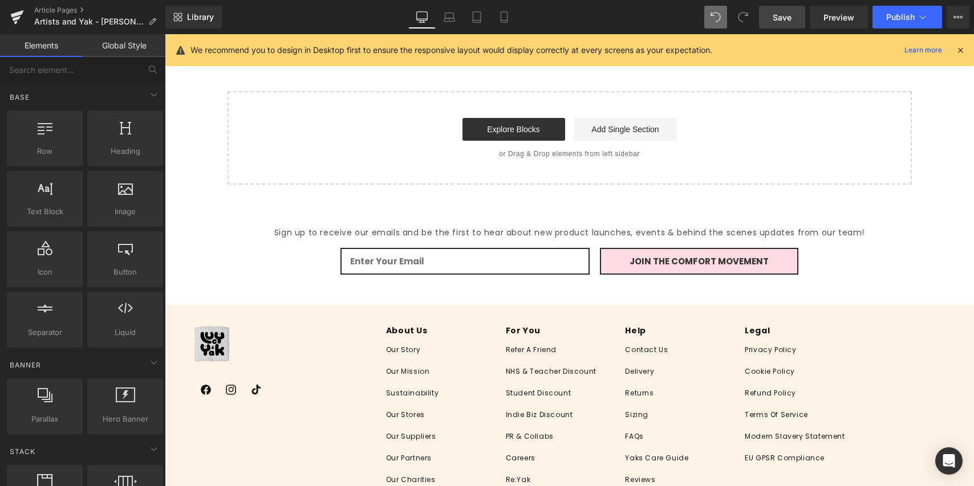
click at [776, 18] on span "Save" at bounding box center [781, 17] width 19 height 12
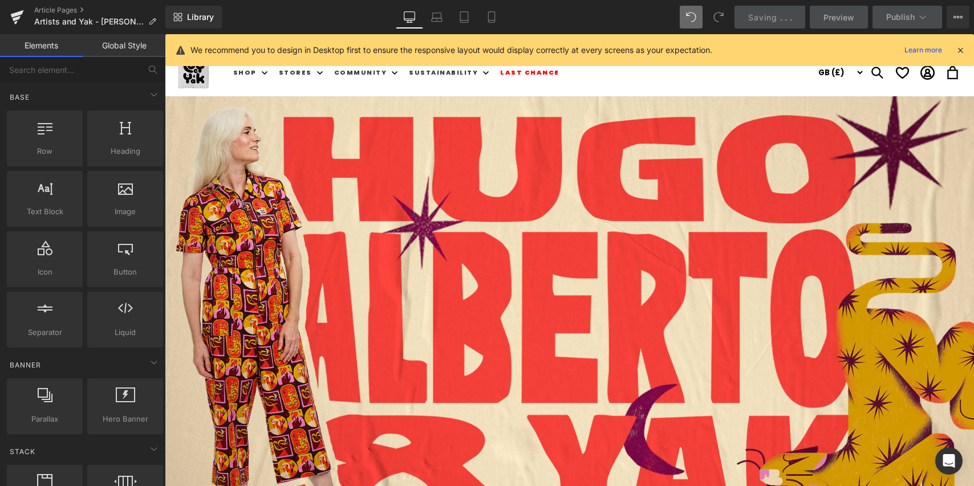
scroll to position [0, 0]
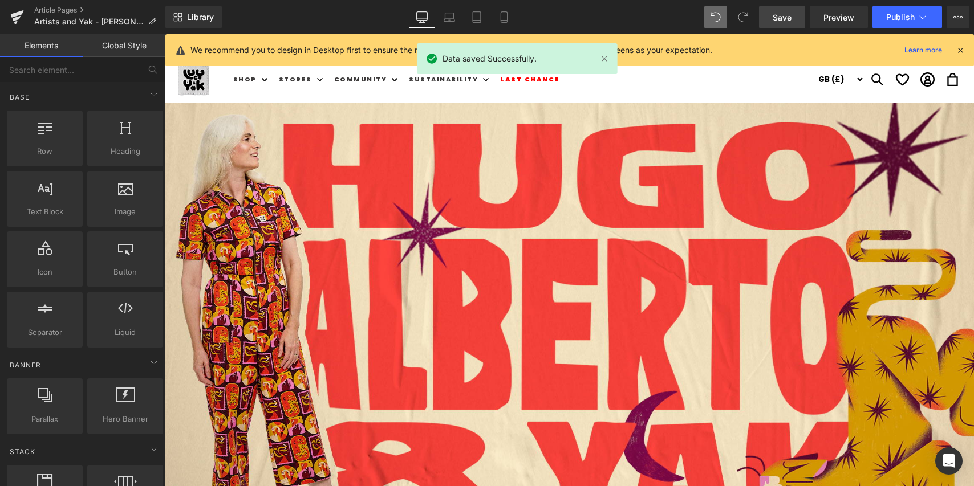
click at [430, 14] on link "Desktop" at bounding box center [421, 17] width 27 height 23
click at [438, 18] on link "Laptop" at bounding box center [448, 17] width 27 height 23
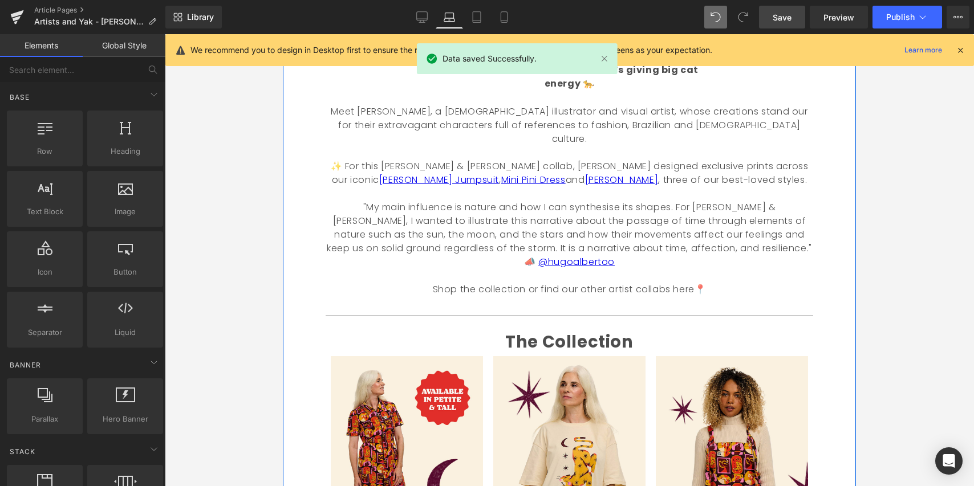
scroll to position [425, 0]
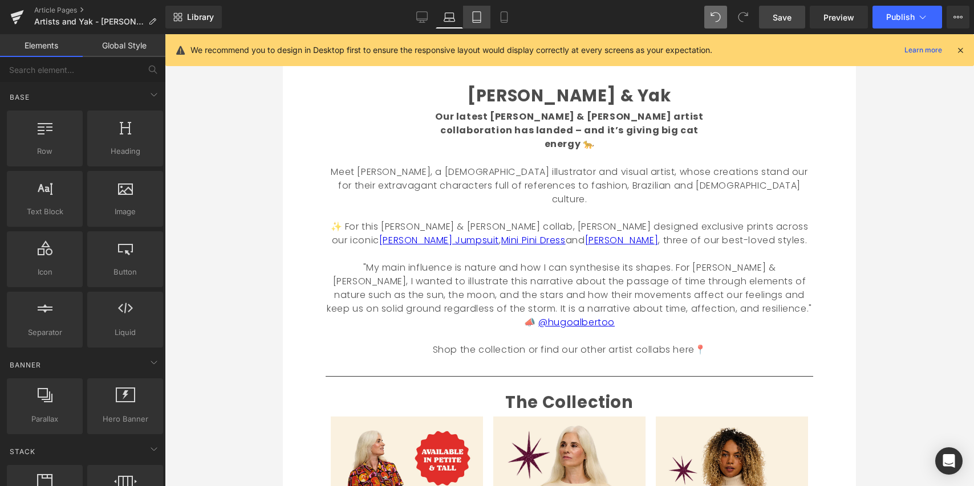
click at [476, 18] on icon at bounding box center [476, 16] width 11 height 11
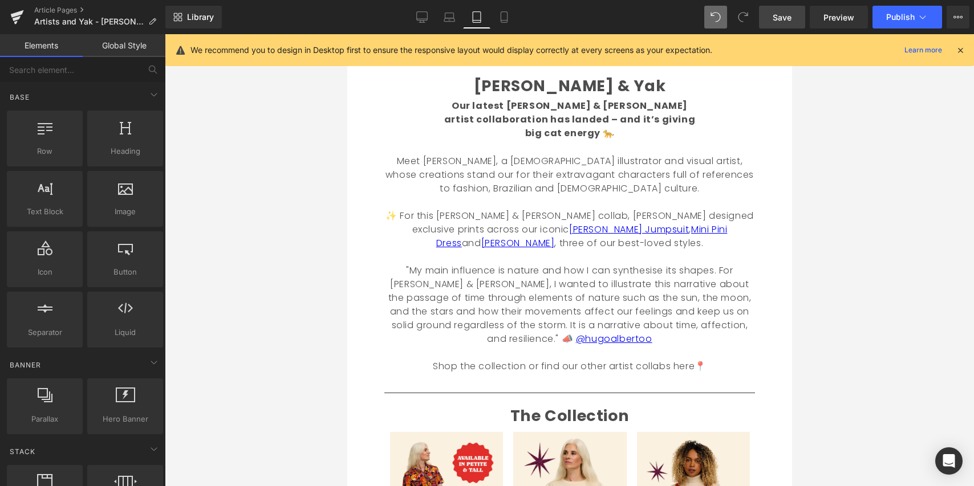
scroll to position [289, 0]
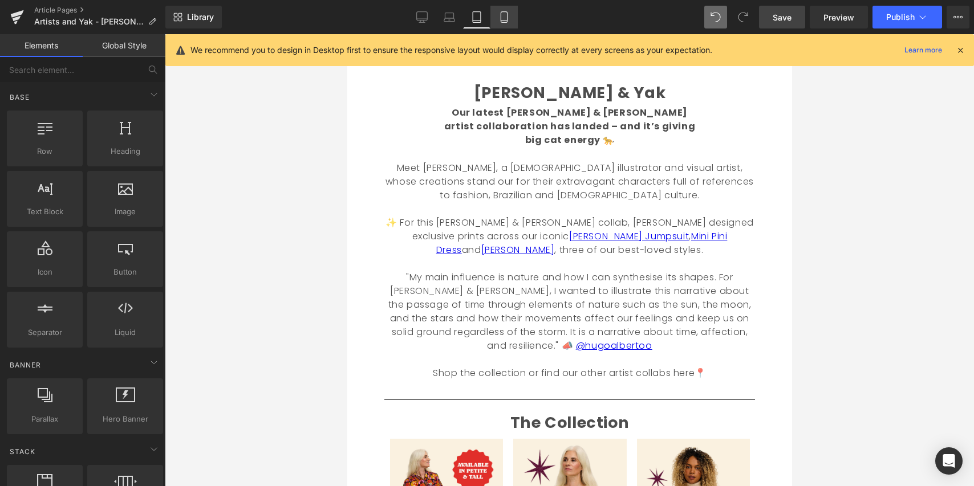
click at [502, 17] on icon at bounding box center [503, 16] width 11 height 11
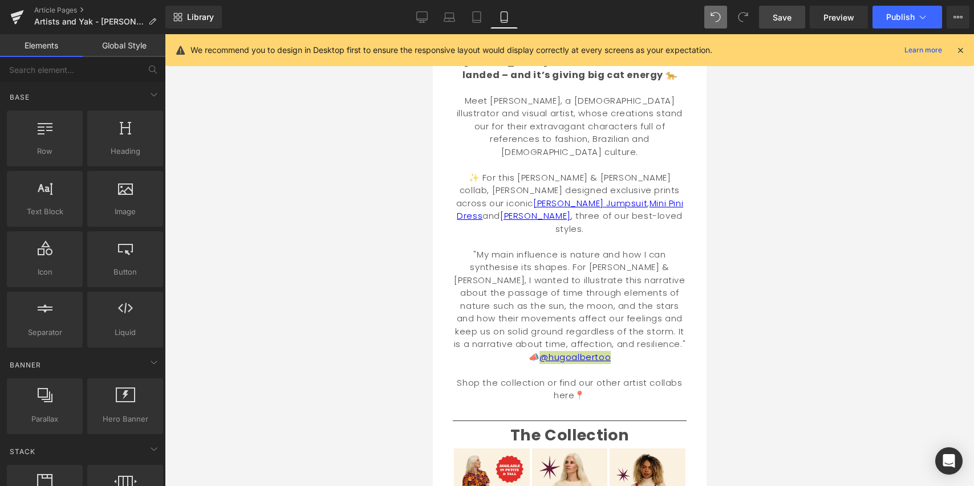
scroll to position [267, 0]
click at [749, 313] on div at bounding box center [569, 260] width 809 height 452
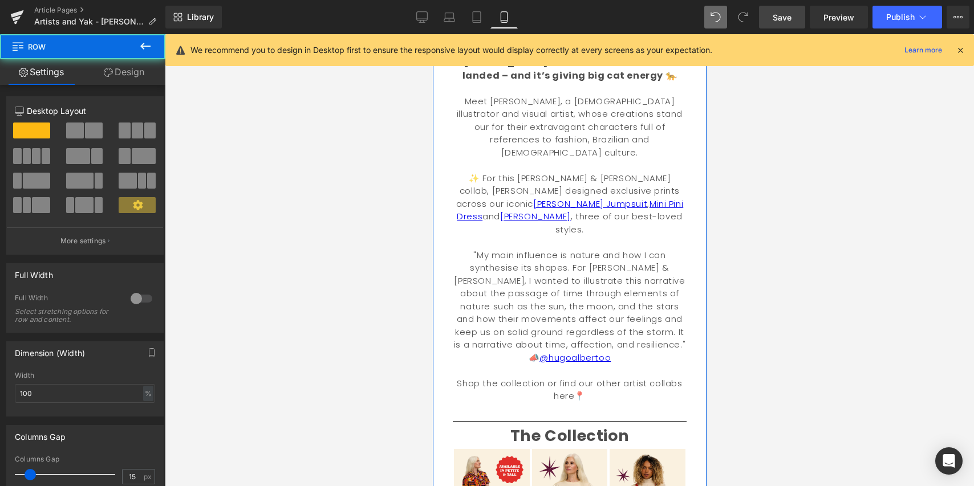
click at [687, 315] on div "[PERSON_NAME] & Yak Text Block Our latest [PERSON_NAME] & [PERSON_NAME] artist …" at bounding box center [568, 314] width 251 height 584
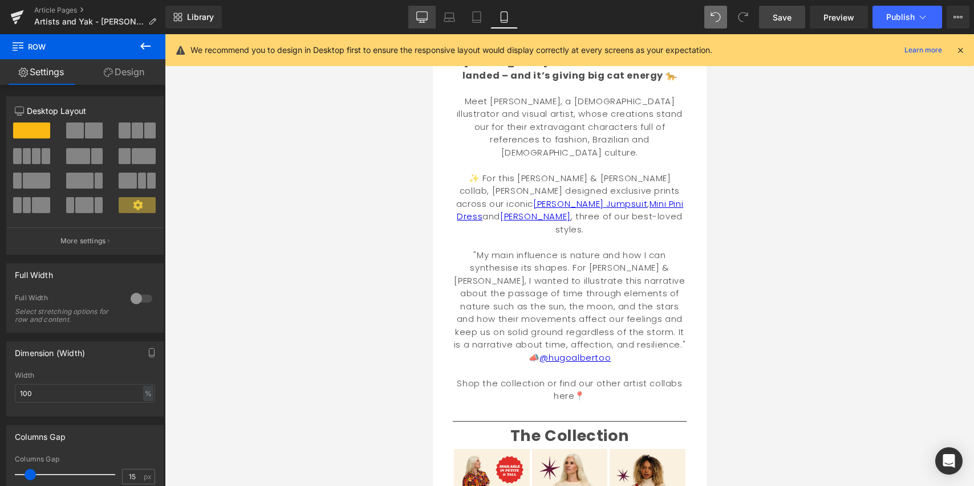
click at [418, 12] on icon at bounding box center [422, 16] width 11 height 9
type input "1200"
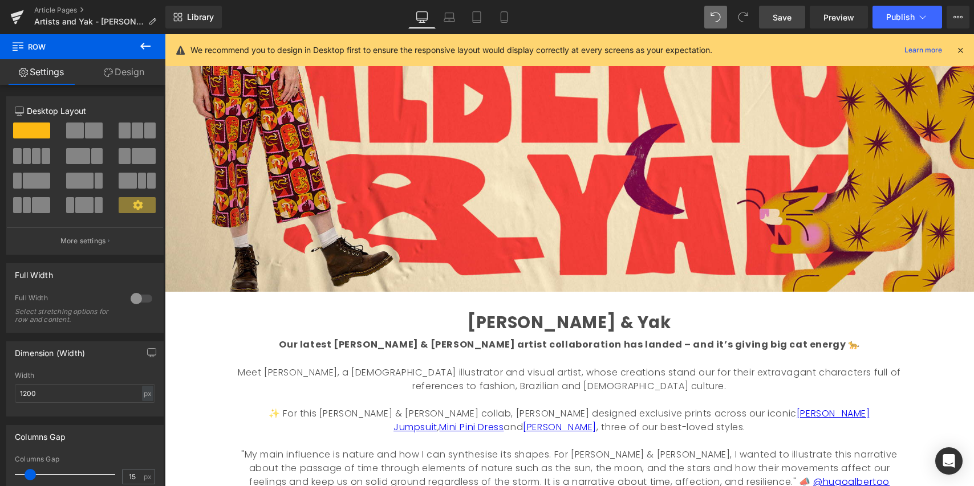
scroll to position [0, 0]
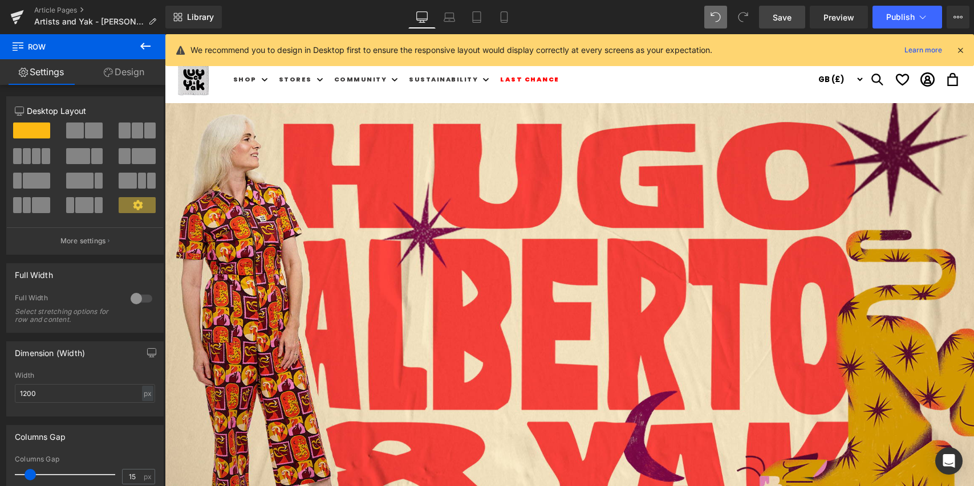
click at [790, 15] on span "Save" at bounding box center [781, 17] width 19 height 12
click at [779, 20] on span "Save" at bounding box center [781, 17] width 19 height 12
click at [899, 18] on span "Publish" at bounding box center [900, 17] width 28 height 9
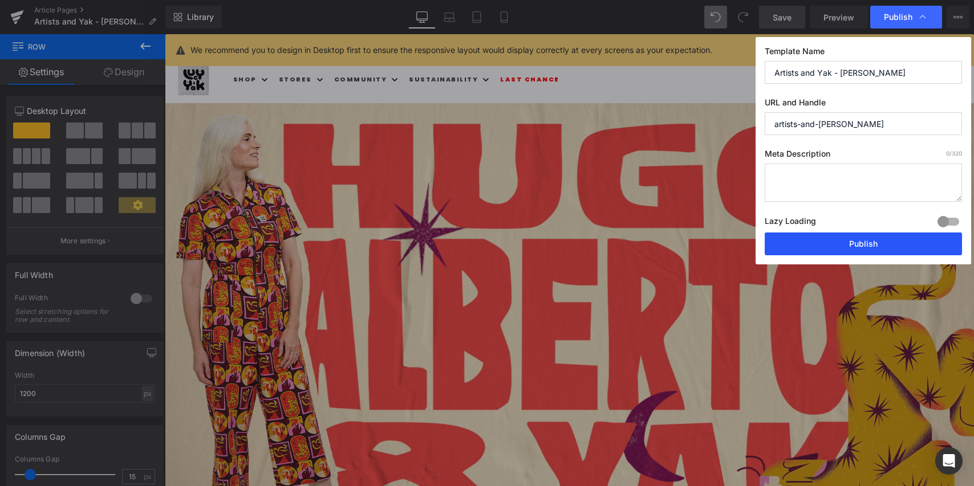
click at [869, 244] on button "Publish" at bounding box center [862, 244] width 197 height 23
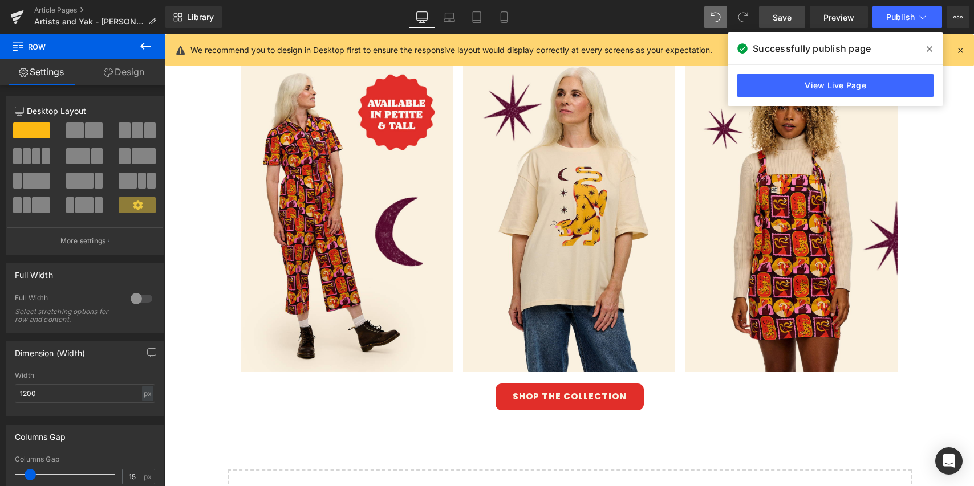
scroll to position [789, 0]
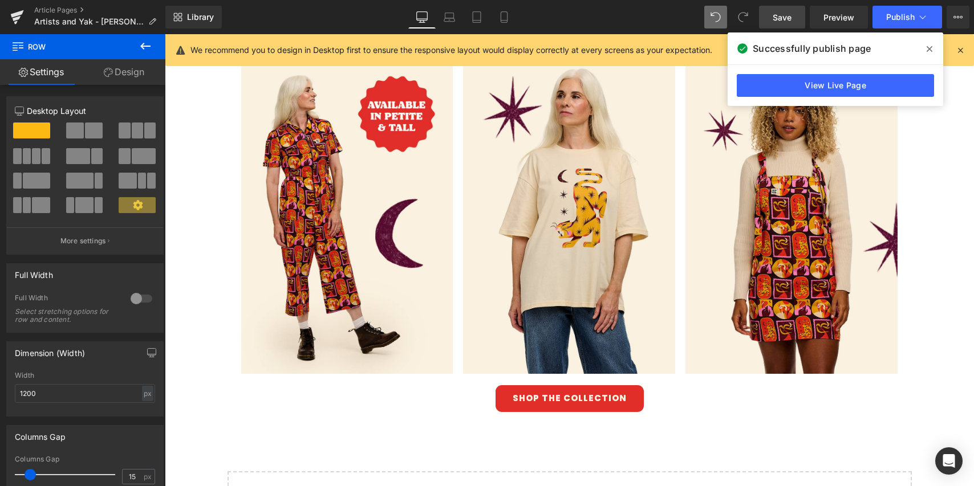
click at [564, 396] on div "SHOP THE COLLECTION Button" at bounding box center [569, 398] width 667 height 27
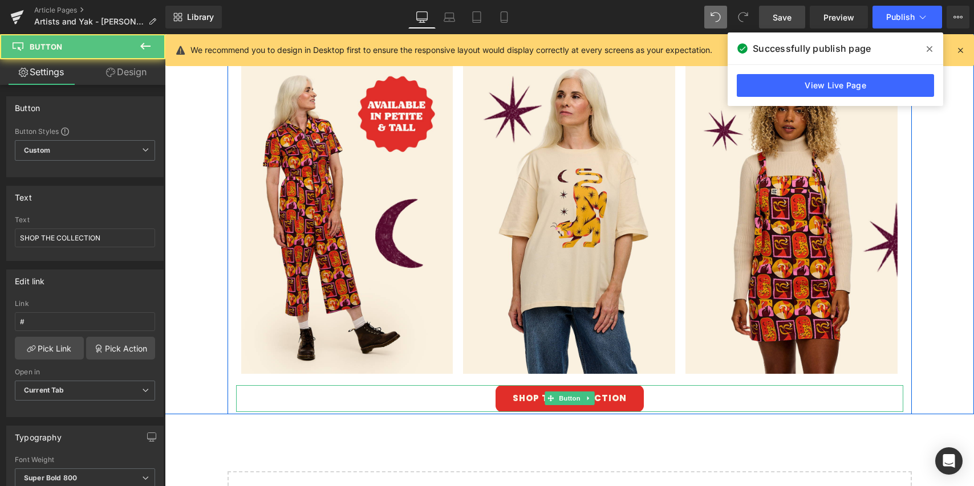
click at [626, 396] on link "SHOP THE COLLECTION" at bounding box center [569, 398] width 148 height 27
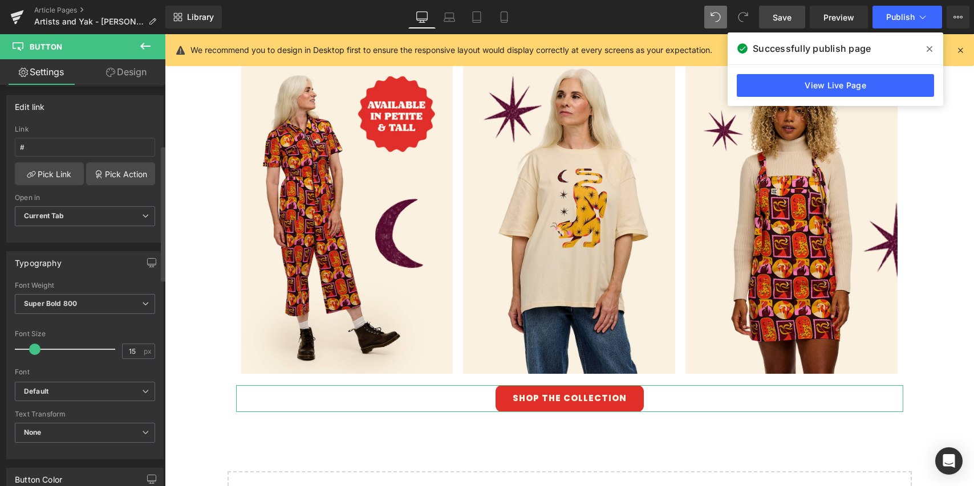
scroll to position [179, 0]
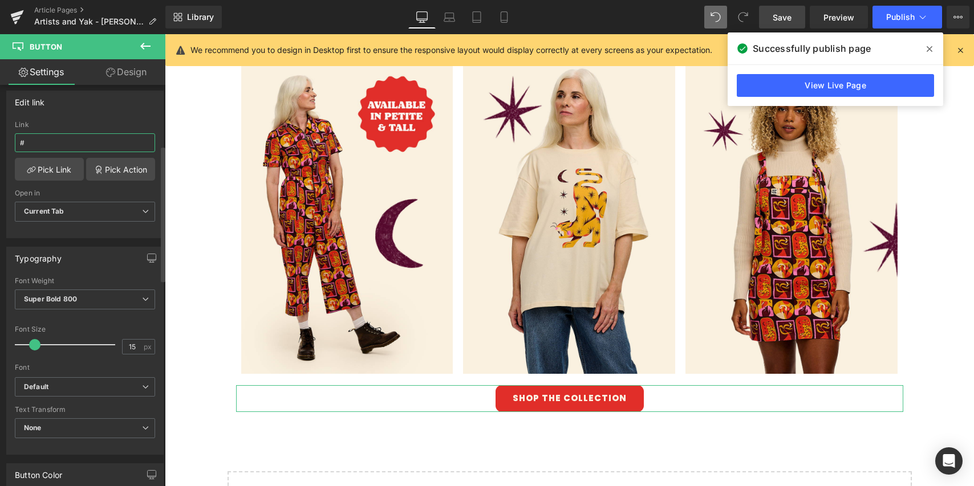
click at [70, 140] on input "#" at bounding box center [85, 142] width 140 height 19
click at [787, 22] on span "Save" at bounding box center [781, 17] width 19 height 12
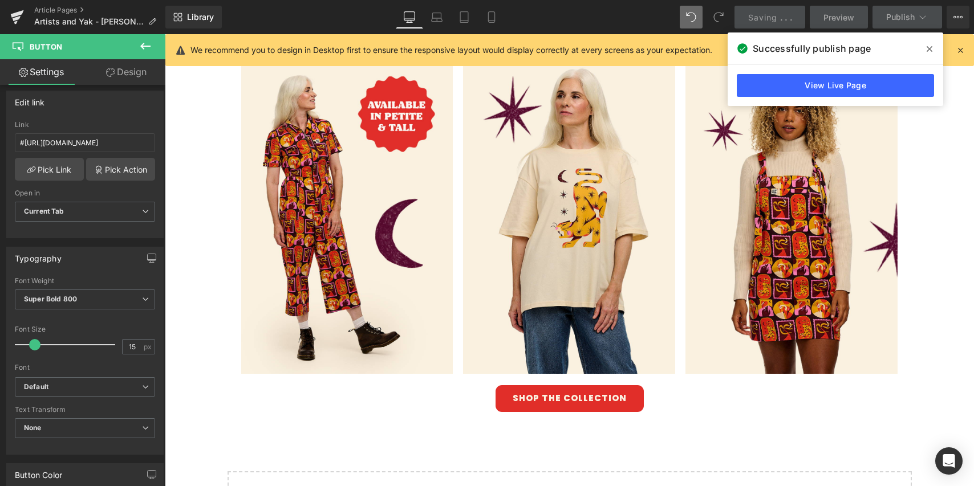
scroll to position [0, 0]
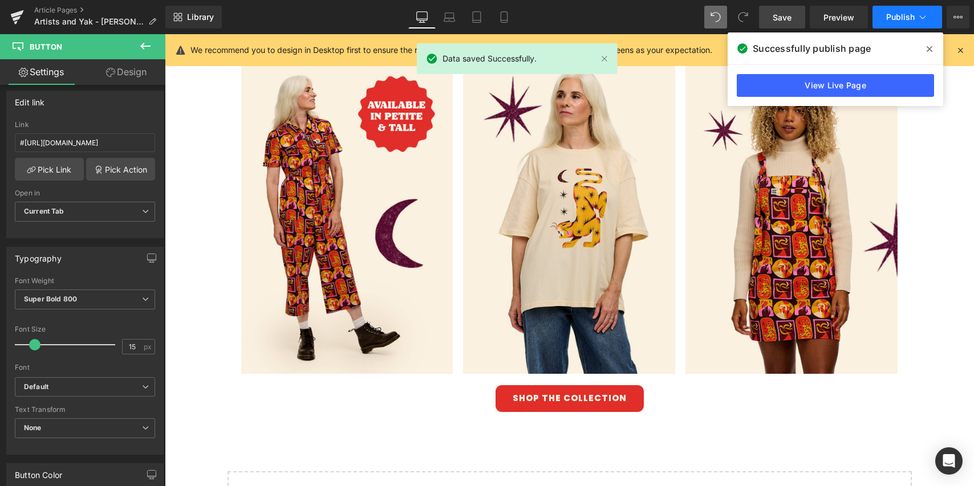
click at [902, 18] on span "Publish" at bounding box center [900, 17] width 28 height 9
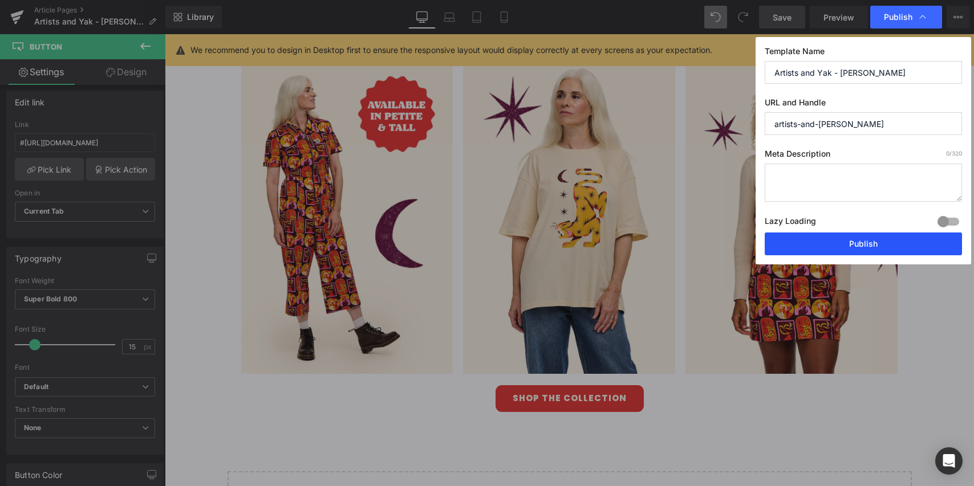
click at [865, 246] on button "Publish" at bounding box center [862, 244] width 197 height 23
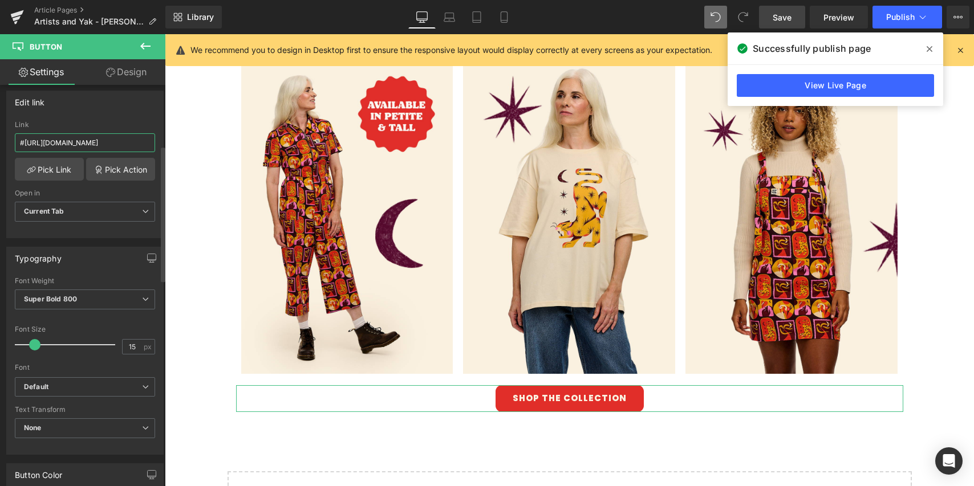
click at [99, 140] on input "#[URL][DOMAIN_NAME]" at bounding box center [85, 142] width 140 height 19
type input "[URL][DOMAIN_NAME]"
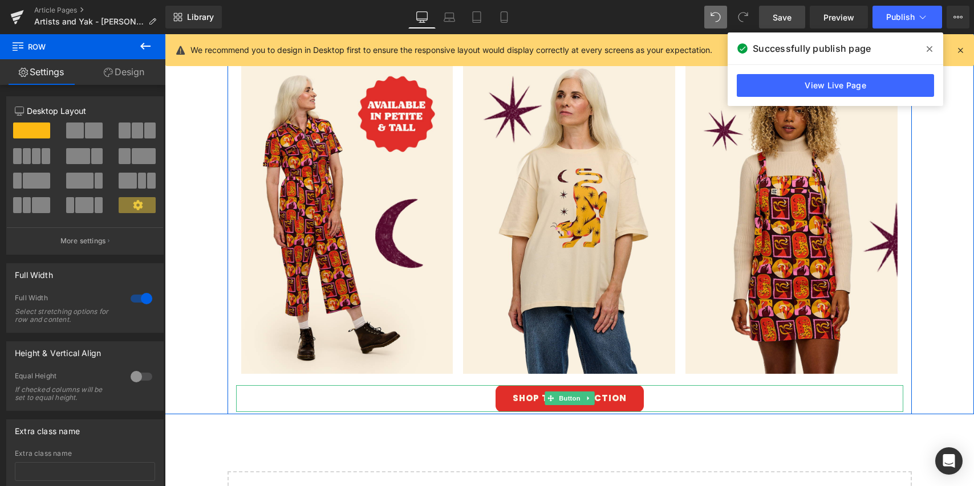
click at [526, 388] on link "SHOP THE COLLECTION" at bounding box center [569, 398] width 148 height 27
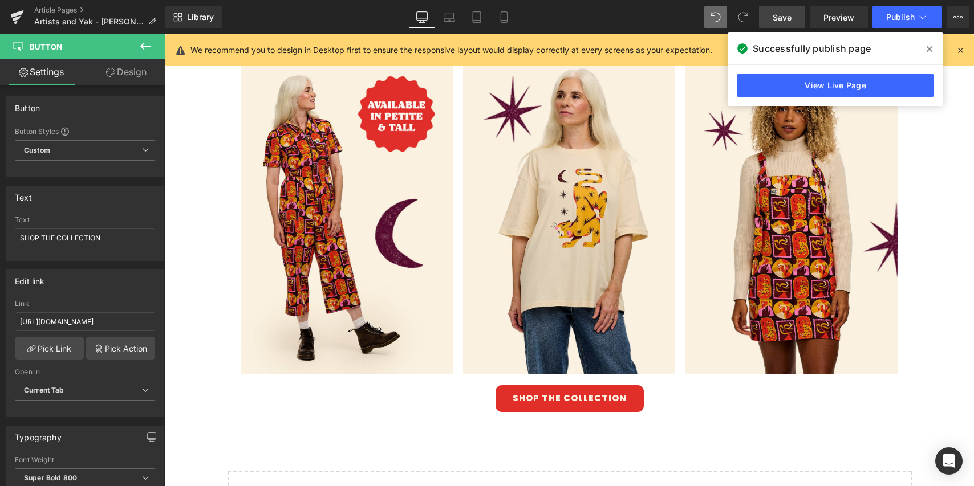
click at [789, 16] on span "Save" at bounding box center [781, 17] width 19 height 12
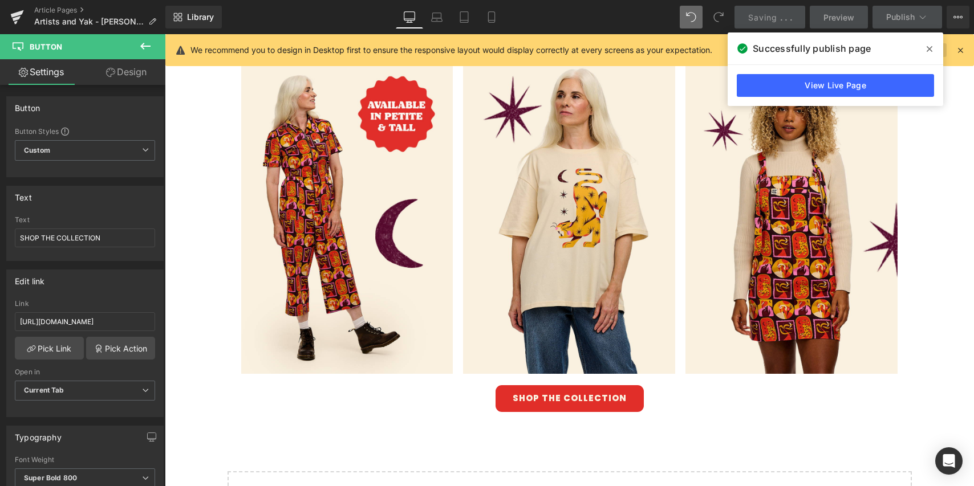
click at [929, 50] on icon at bounding box center [929, 48] width 6 height 9
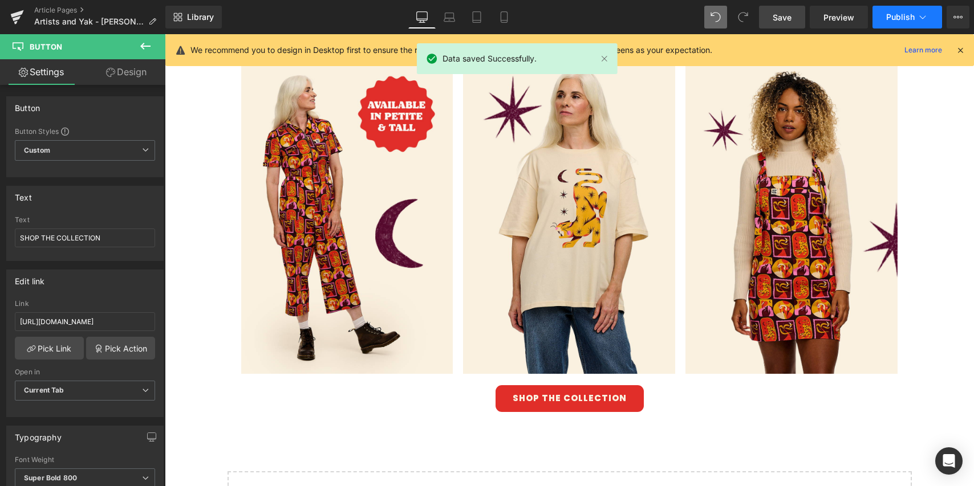
click at [902, 21] on span "Publish" at bounding box center [900, 17] width 28 height 9
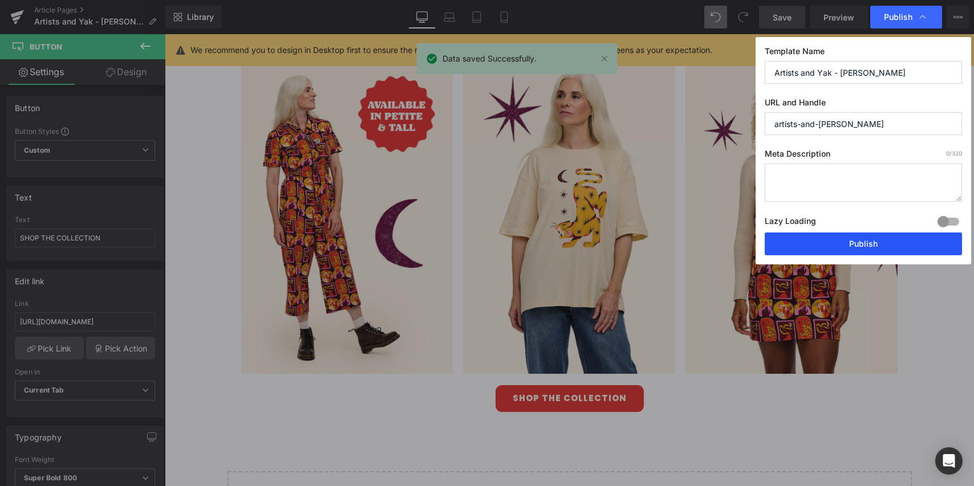
click at [841, 245] on button "Publish" at bounding box center [862, 244] width 197 height 23
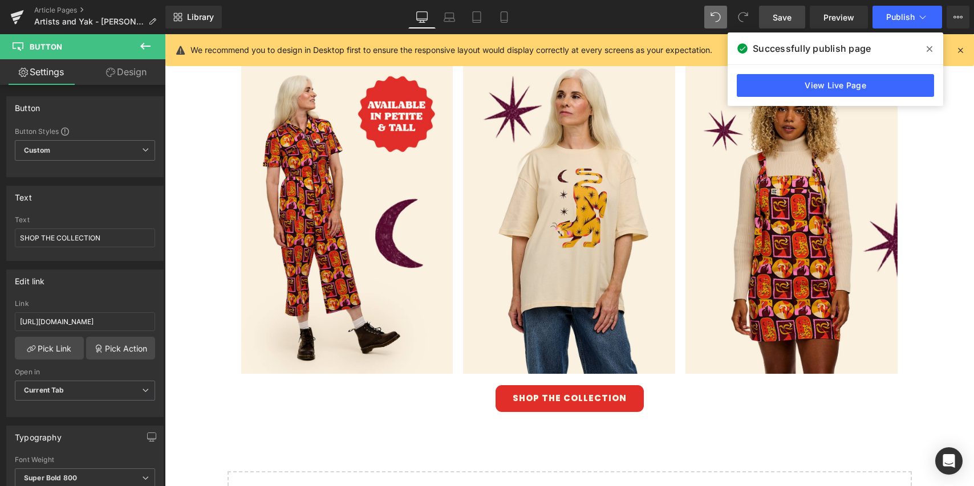
drag, startPoint x: 507, startPoint y: 18, endPoint x: 509, endPoint y: 34, distance: 16.1
click at [507, 18] on icon at bounding box center [503, 16] width 11 height 11
type input "100"
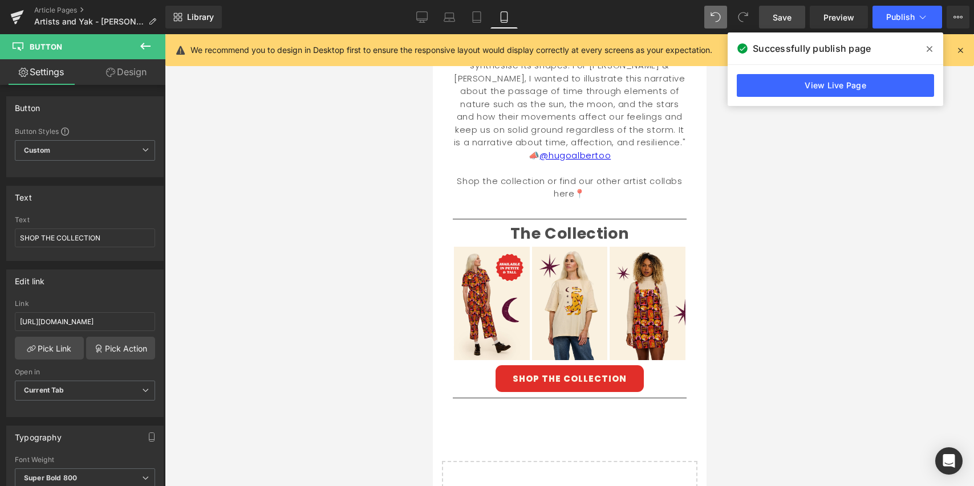
scroll to position [473, 0]
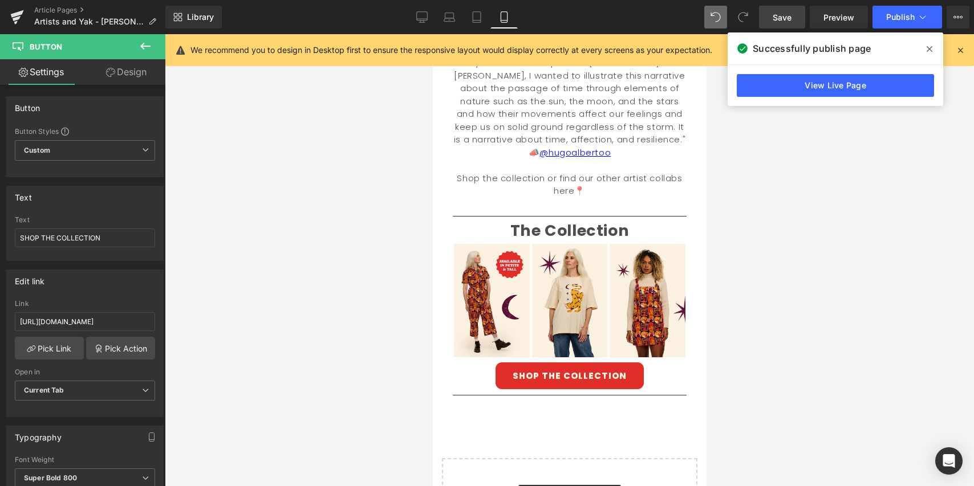
click at [585, 363] on link "SHOP THE COLLECTION" at bounding box center [569, 376] width 148 height 27
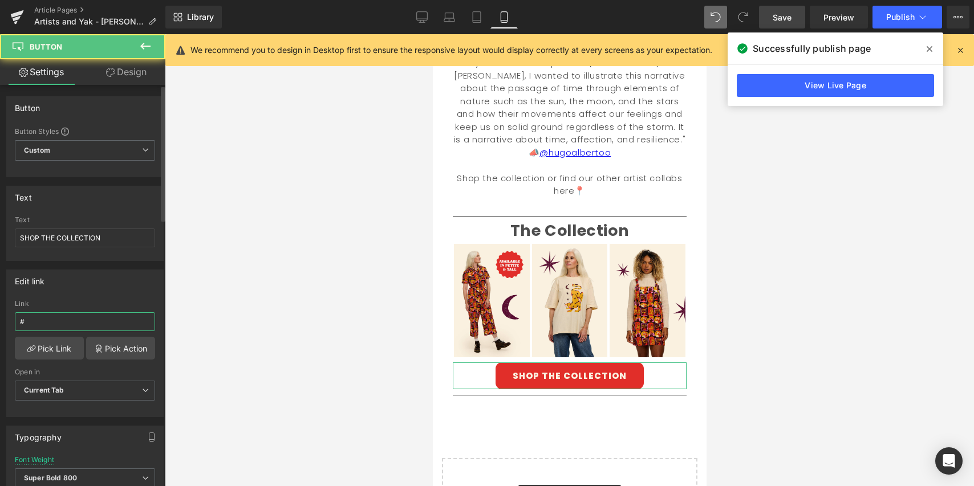
click at [105, 323] on input "#" at bounding box center [85, 321] width 140 height 19
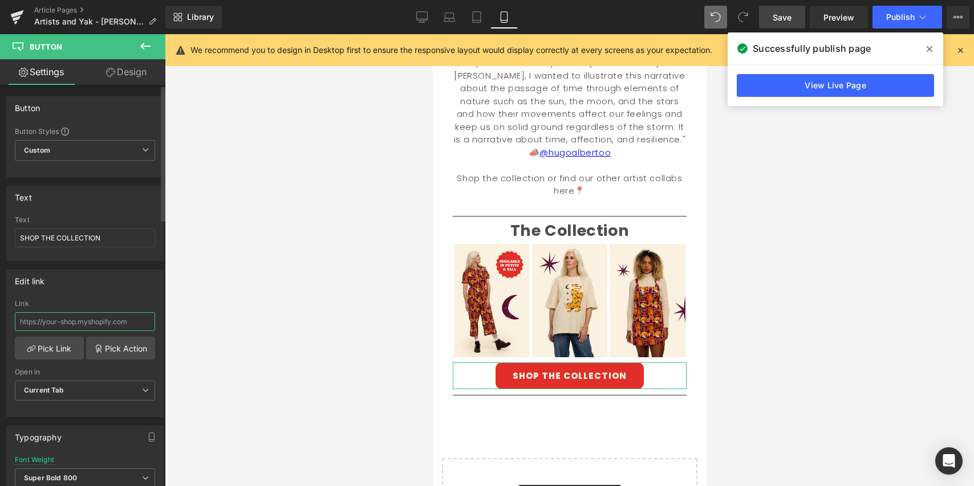
type input "[URL][DOMAIN_NAME]"
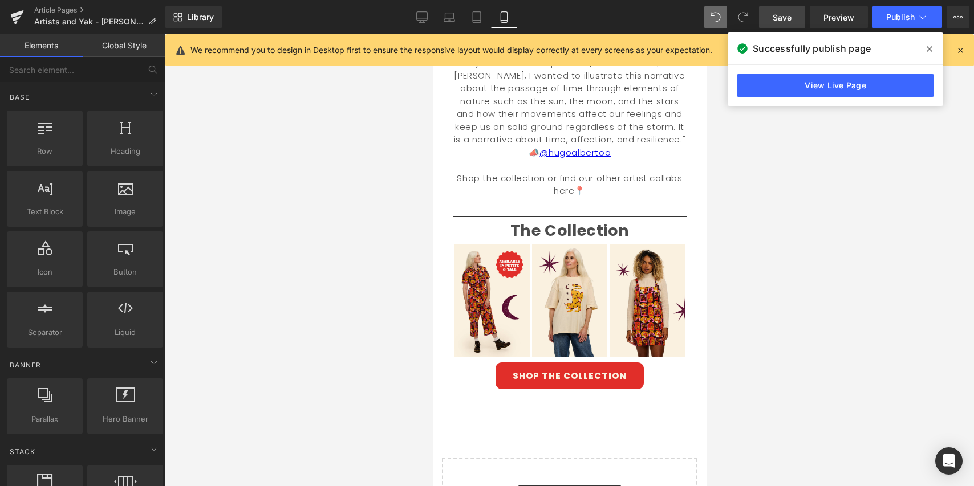
click at [246, 345] on div at bounding box center [569, 260] width 809 height 452
click at [783, 16] on span "Save" at bounding box center [781, 17] width 19 height 12
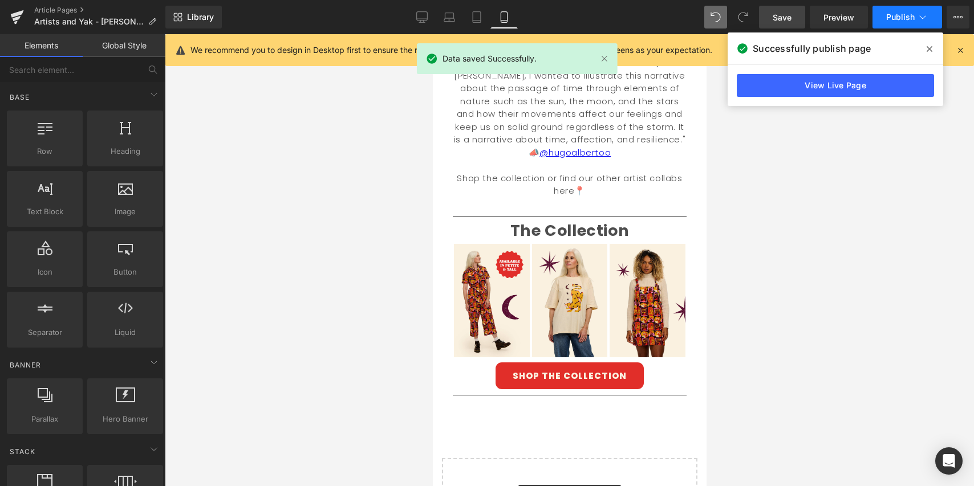
click at [898, 18] on span "Publish" at bounding box center [900, 17] width 28 height 9
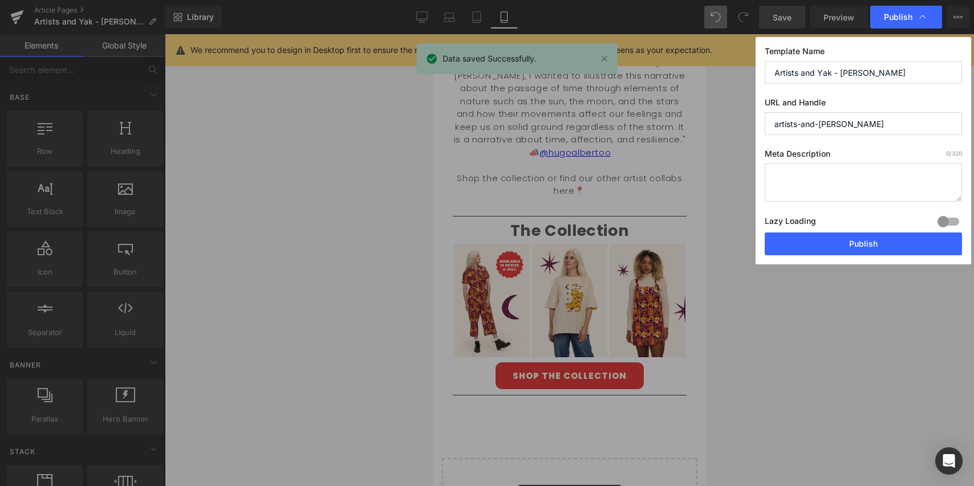
click at [850, 246] on button "Publish" at bounding box center [862, 244] width 197 height 23
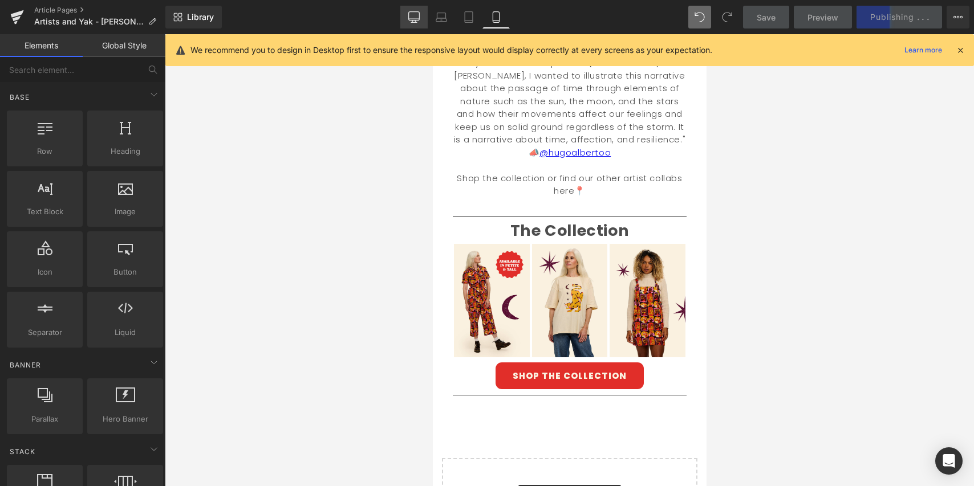
click at [411, 17] on icon at bounding box center [413, 16] width 11 height 11
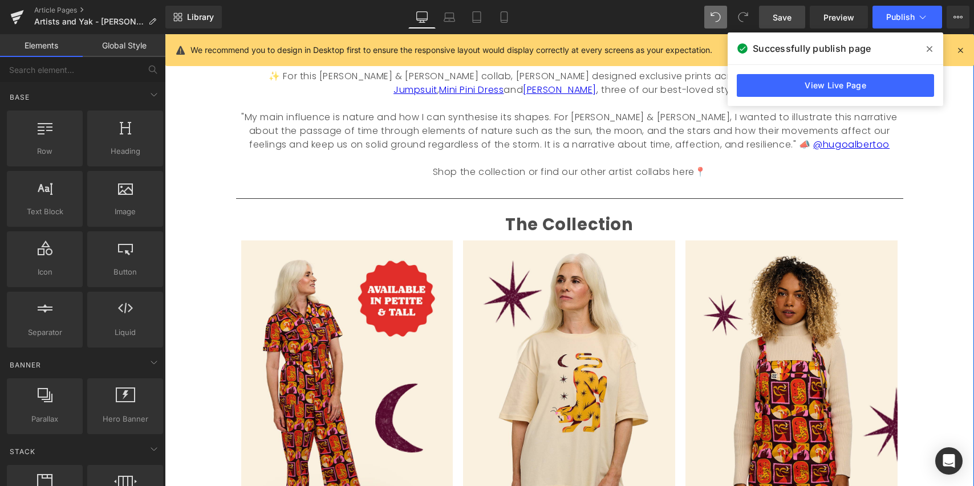
scroll to position [605, 0]
click at [504, 16] on icon at bounding box center [503, 16] width 11 height 11
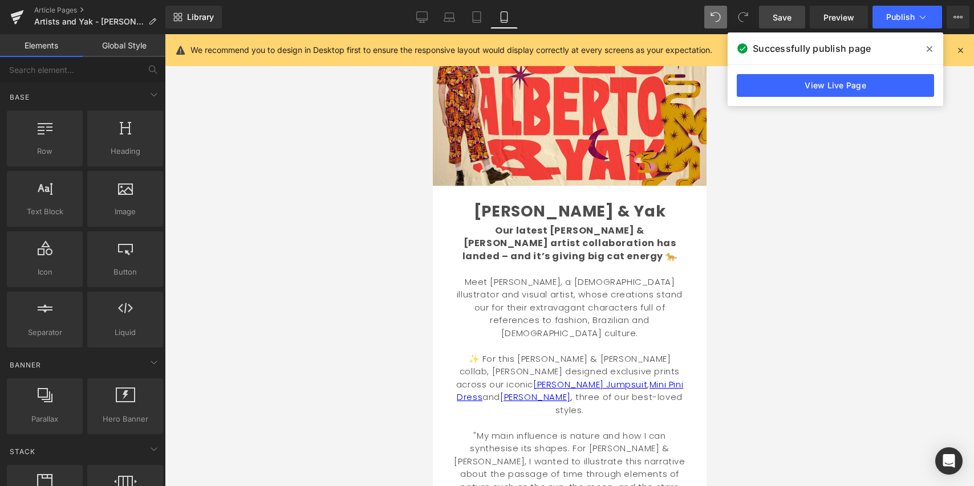
scroll to position [0, 0]
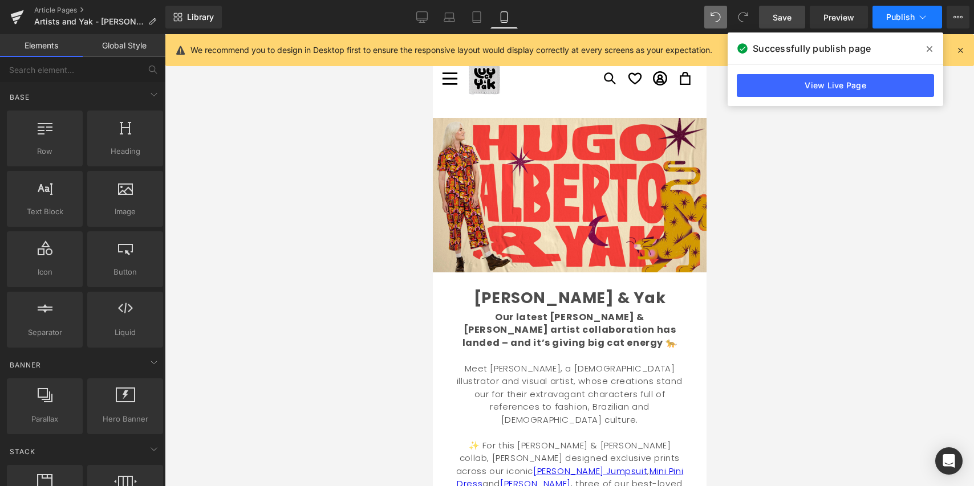
click at [901, 13] on span "Publish" at bounding box center [900, 17] width 28 height 9
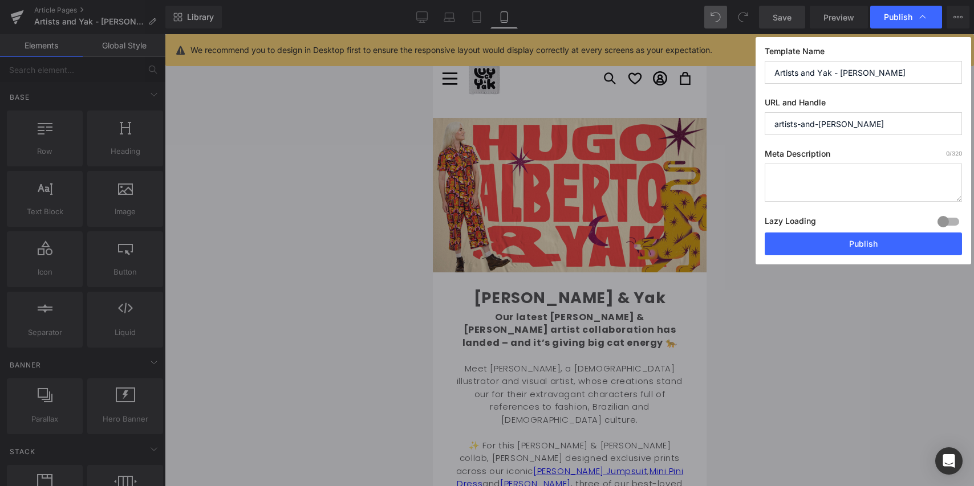
click at [874, 245] on button "Publish" at bounding box center [862, 244] width 197 height 23
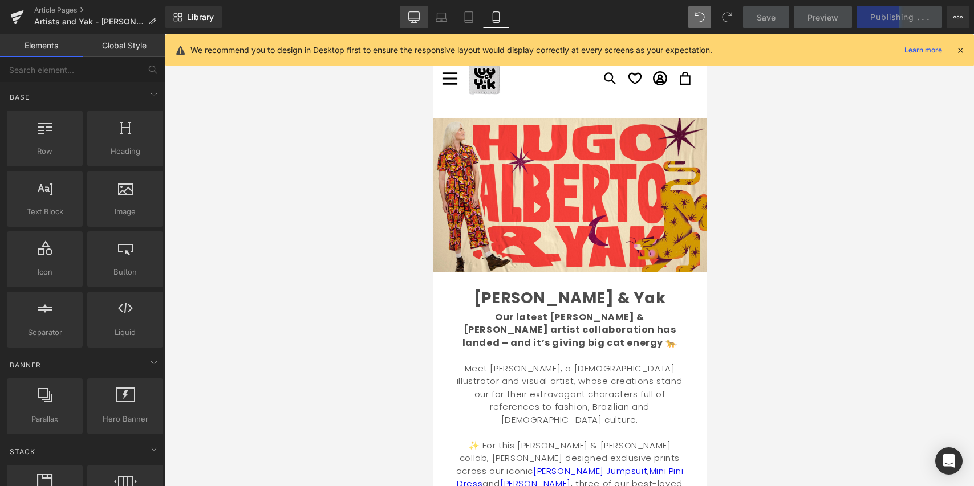
click at [412, 17] on icon at bounding box center [413, 16] width 11 height 11
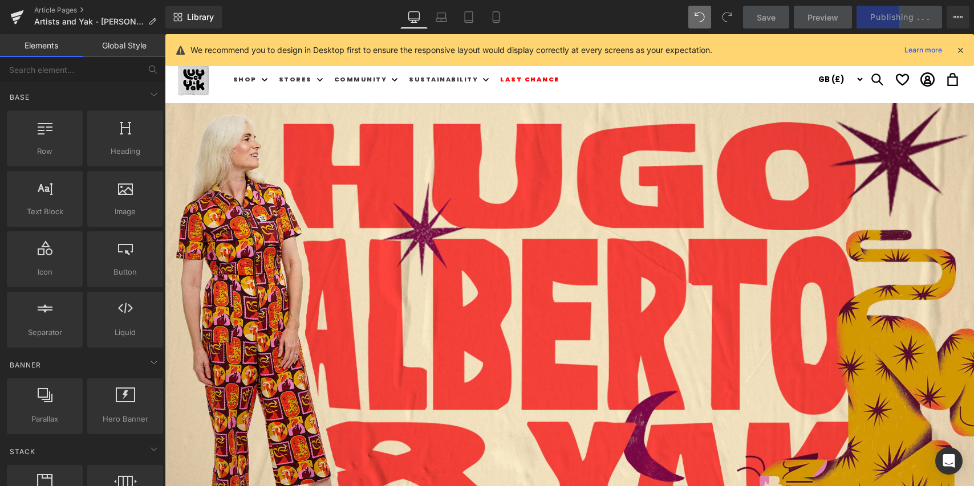
scroll to position [69, 0]
